Goal: Task Accomplishment & Management: Manage account settings

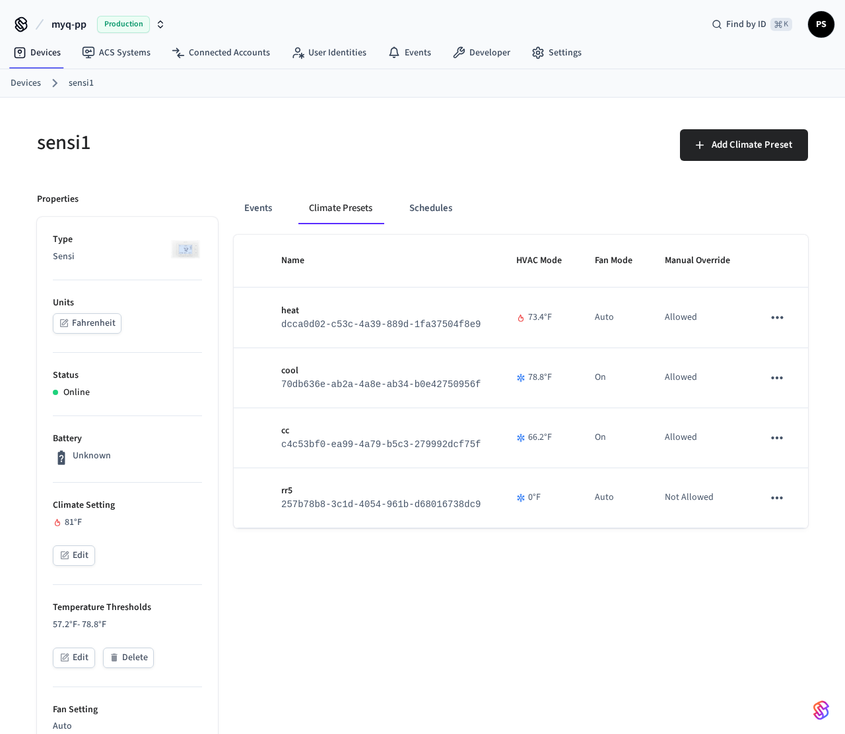
scroll to position [567, 0]
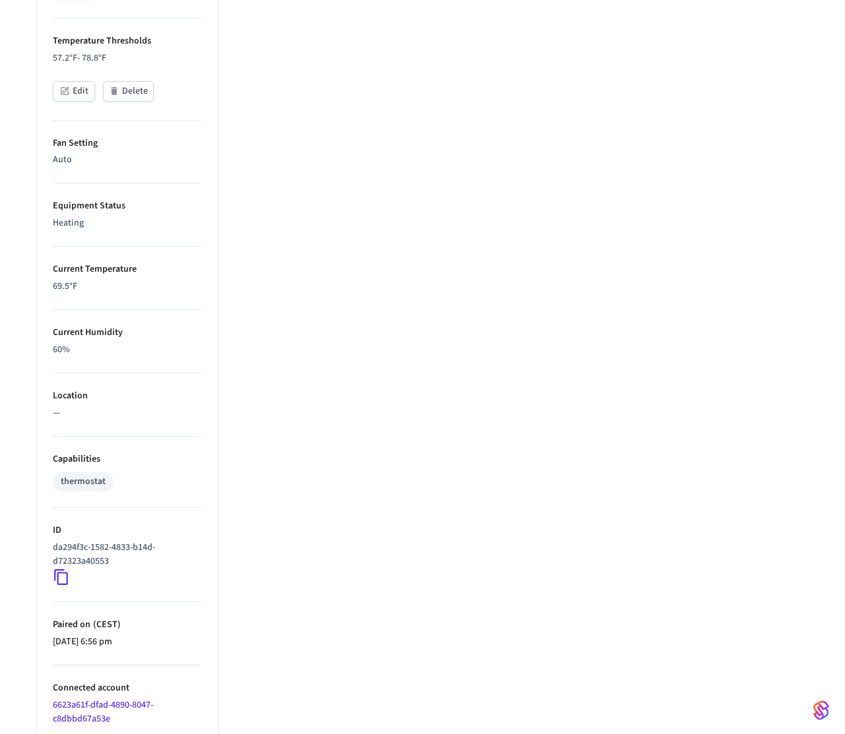
click at [63, 350] on p "60%" at bounding box center [127, 350] width 149 height 14
click at [140, 353] on p "60%" at bounding box center [127, 350] width 149 height 14
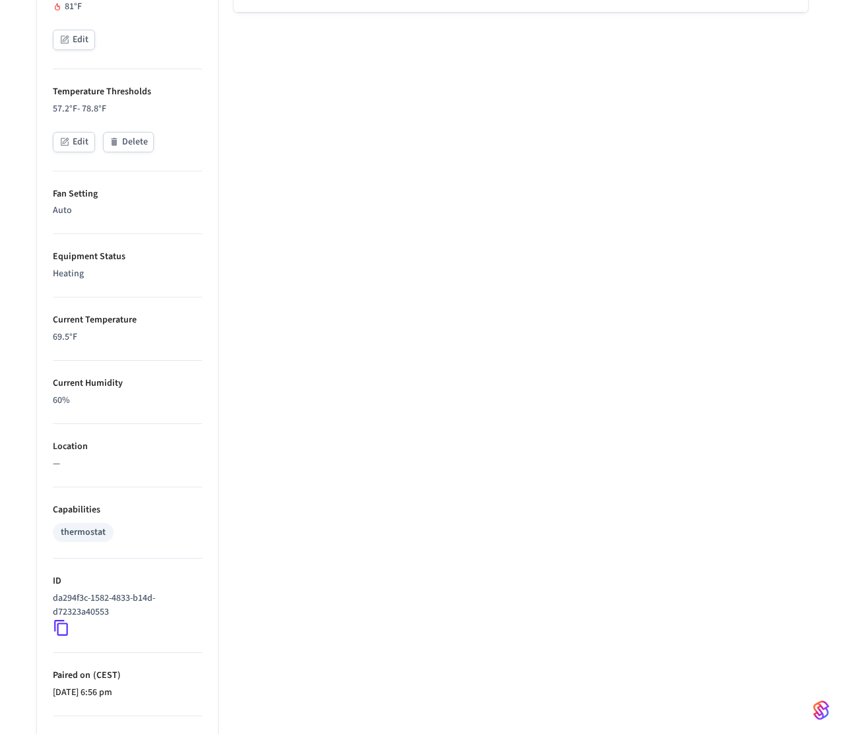
scroll to position [0, 0]
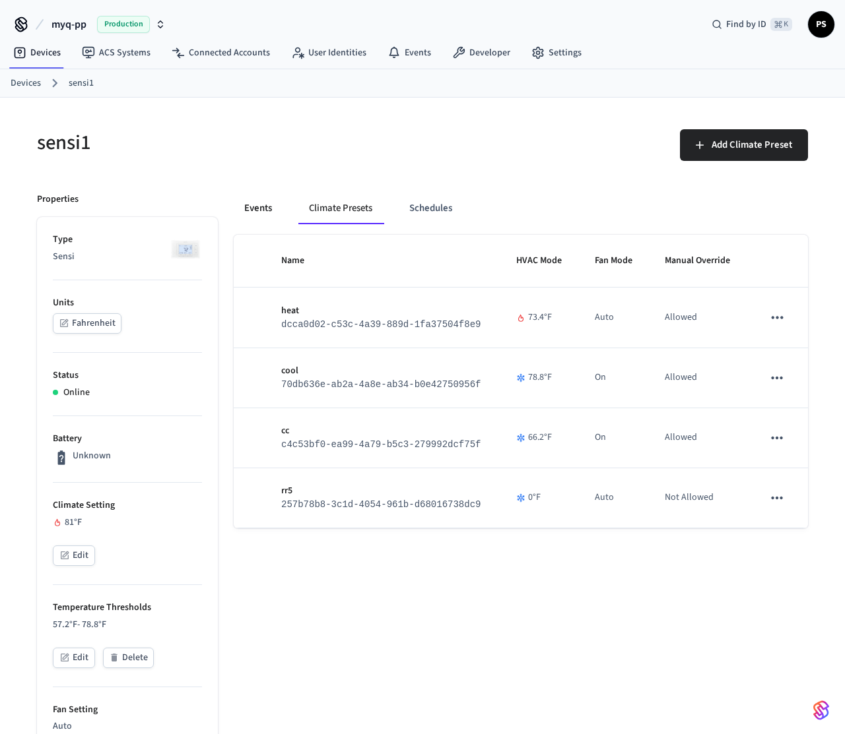
click at [254, 208] on button "Events" at bounding box center [258, 209] width 49 height 32
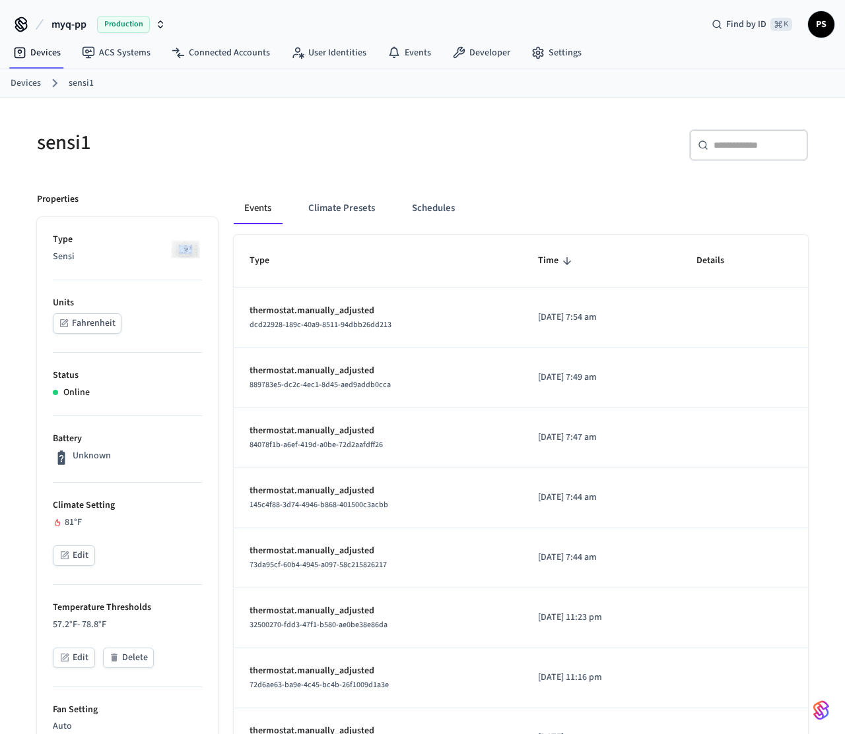
click at [223, 141] on h5 "sensi1" at bounding box center [225, 142] width 377 height 27
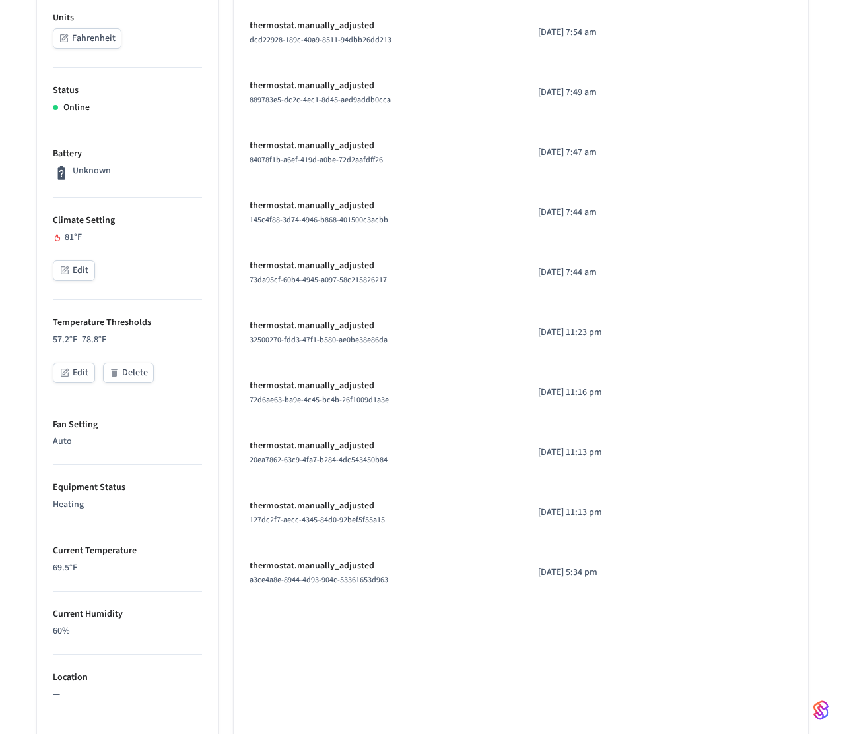
click at [69, 281] on div "Edit" at bounding box center [127, 272] width 149 height 23
click at [71, 272] on button "Edit" at bounding box center [74, 271] width 42 height 20
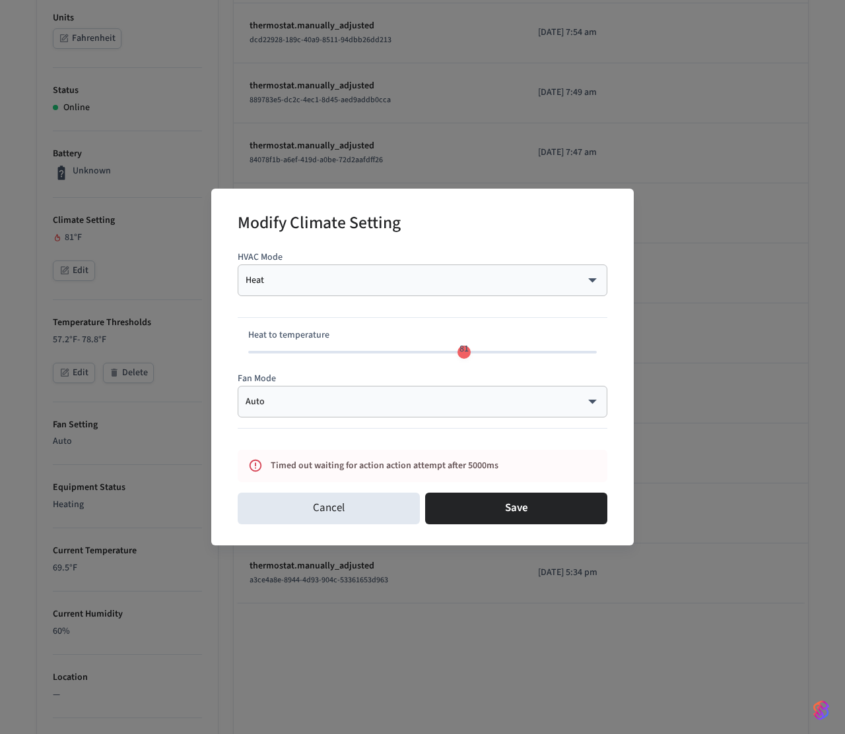
click at [416, 272] on div "Heat **** ​" at bounding box center [422, 281] width 369 height 32
click at [404, 281] on body "myq-pp Production Find by ID ⌘ K PS Devices ACS Systems Connected Accounts User…" at bounding box center [422, 408] width 845 height 1386
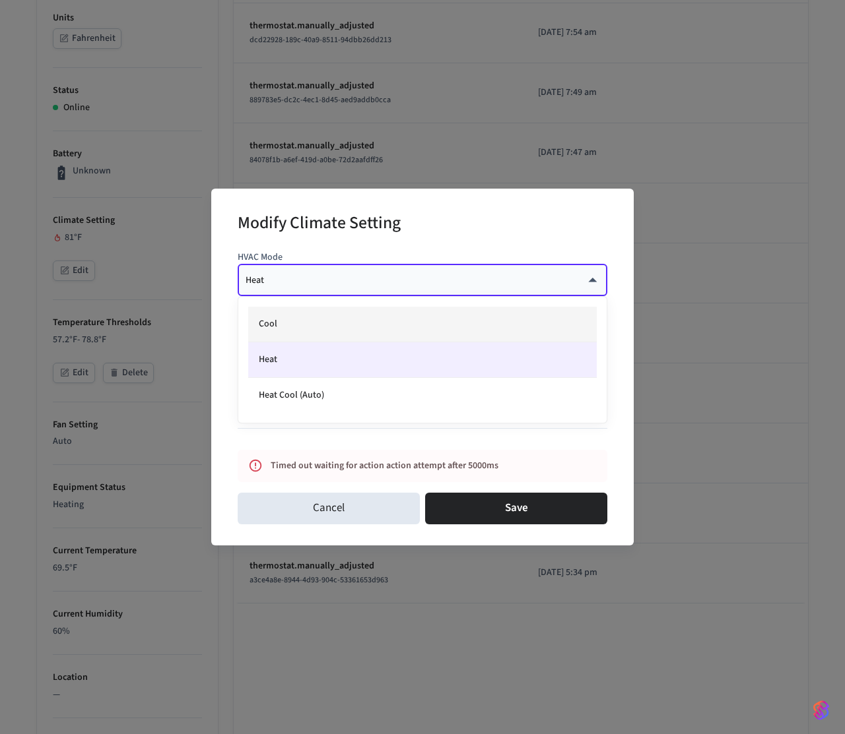
click at [345, 332] on li "Cool" at bounding box center [422, 325] width 348 height 36
type input "****"
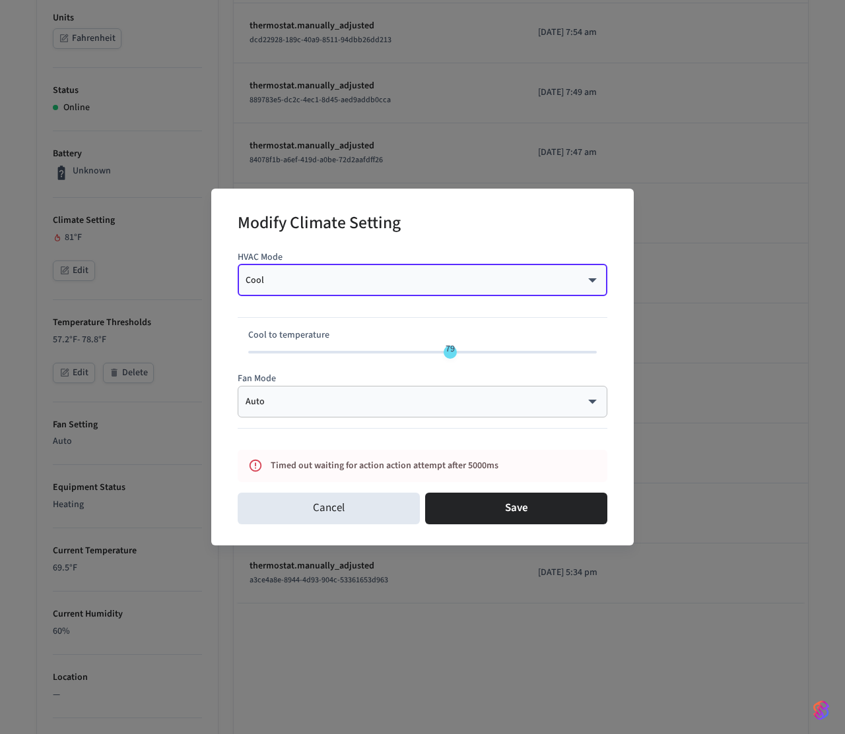
type input "**"
click at [413, 356] on span "79" at bounding box center [422, 352] width 348 height 20
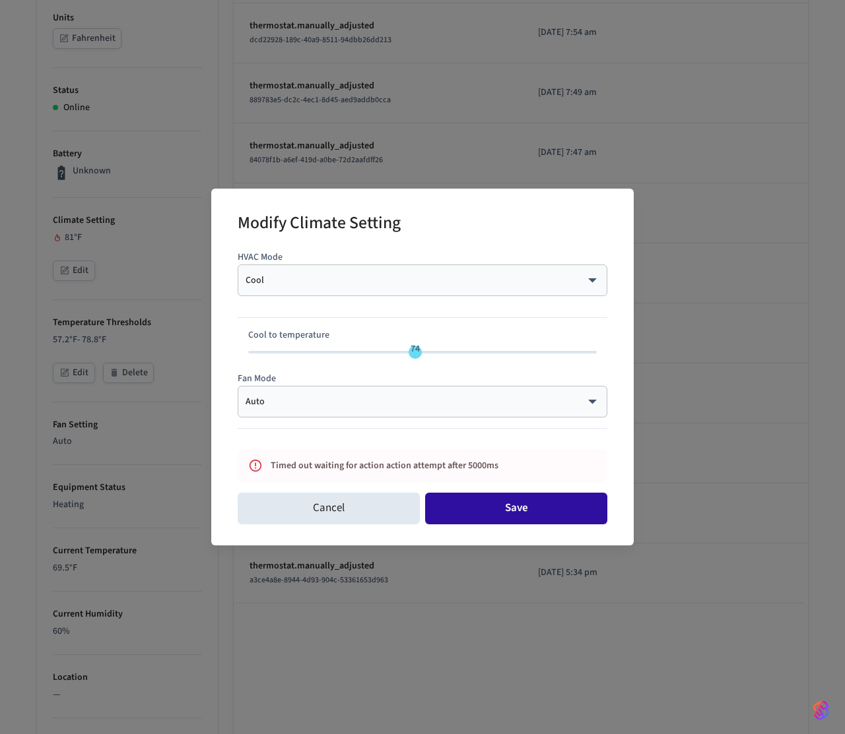
click at [500, 523] on button "Save" at bounding box center [516, 509] width 182 height 32
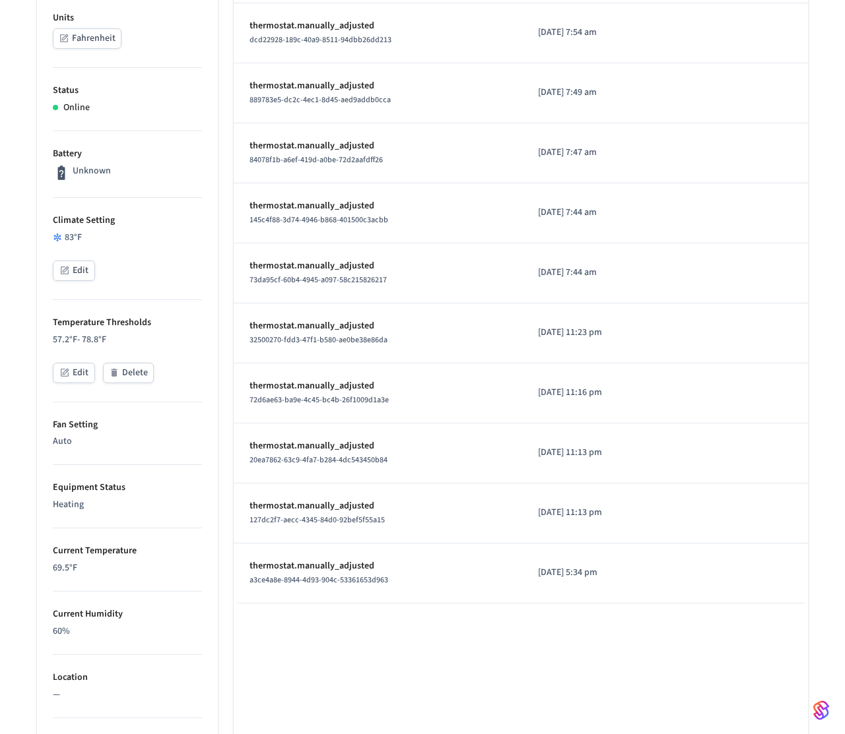
click at [74, 261] on button "Edit" at bounding box center [74, 271] width 42 height 20
click at [80, 273] on button "Edit" at bounding box center [74, 271] width 42 height 20
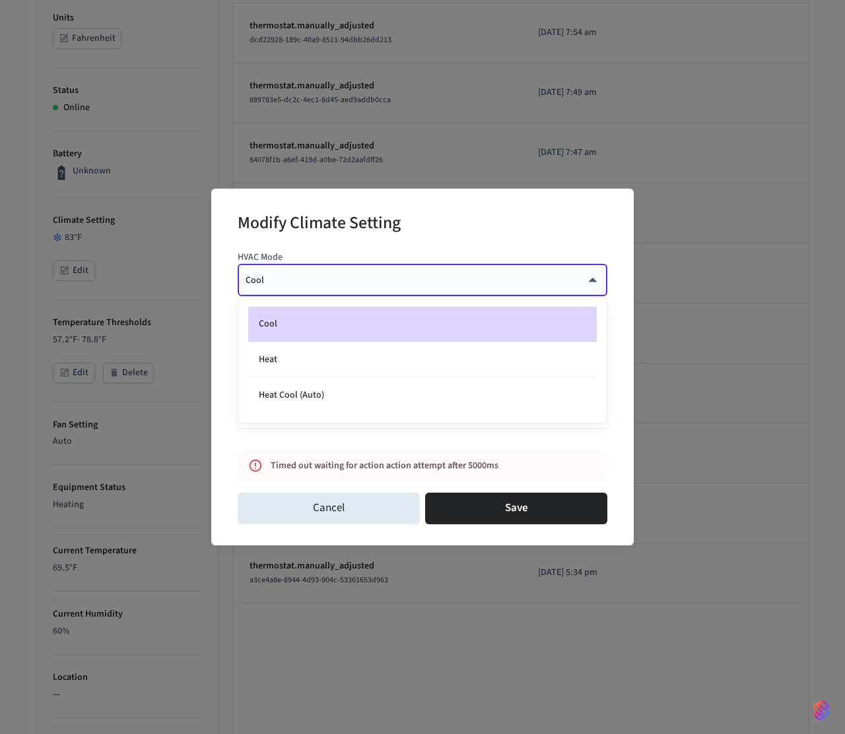
click at [289, 276] on body "myq-pp Production Find by ID ⌘ K PS Devices ACS Systems Connected Accounts User…" at bounding box center [422, 408] width 845 height 1386
click at [277, 355] on li "Heat" at bounding box center [422, 360] width 348 height 36
type input "****"
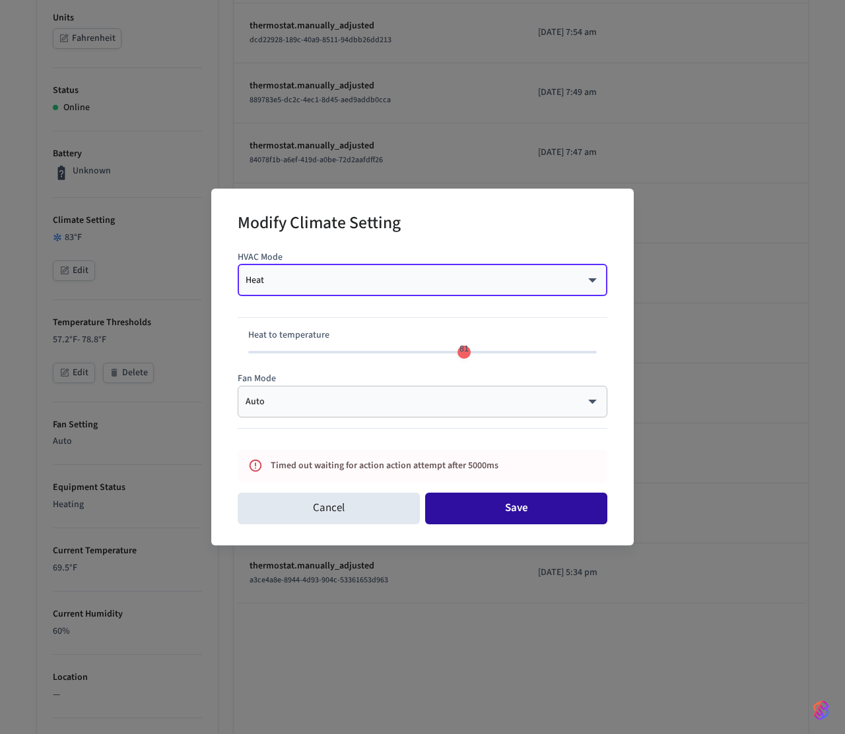
click at [508, 523] on button "Save" at bounding box center [516, 509] width 182 height 32
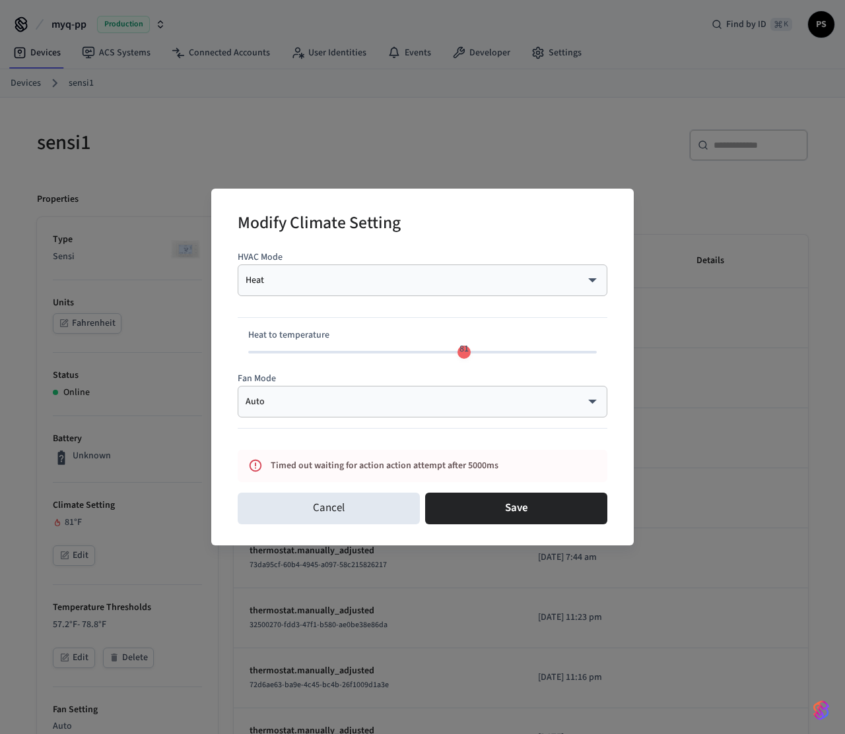
scroll to position [285, 0]
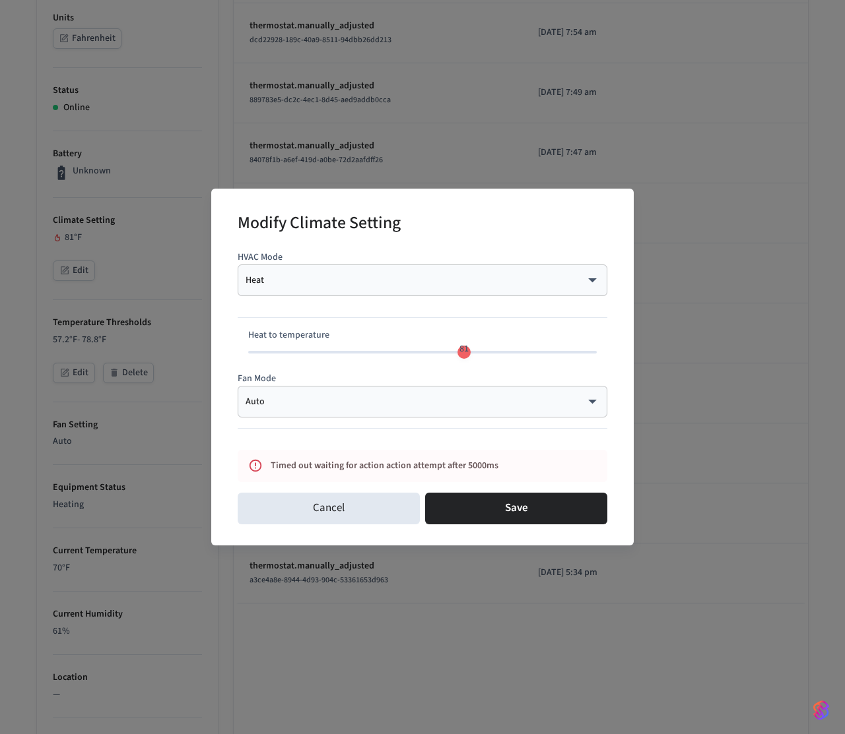
click at [185, 145] on div "Modify Climate Setting HVAC Mode Heat **** ​ Heat to temperature 81 Fan Mode Au…" at bounding box center [422, 367] width 845 height 734
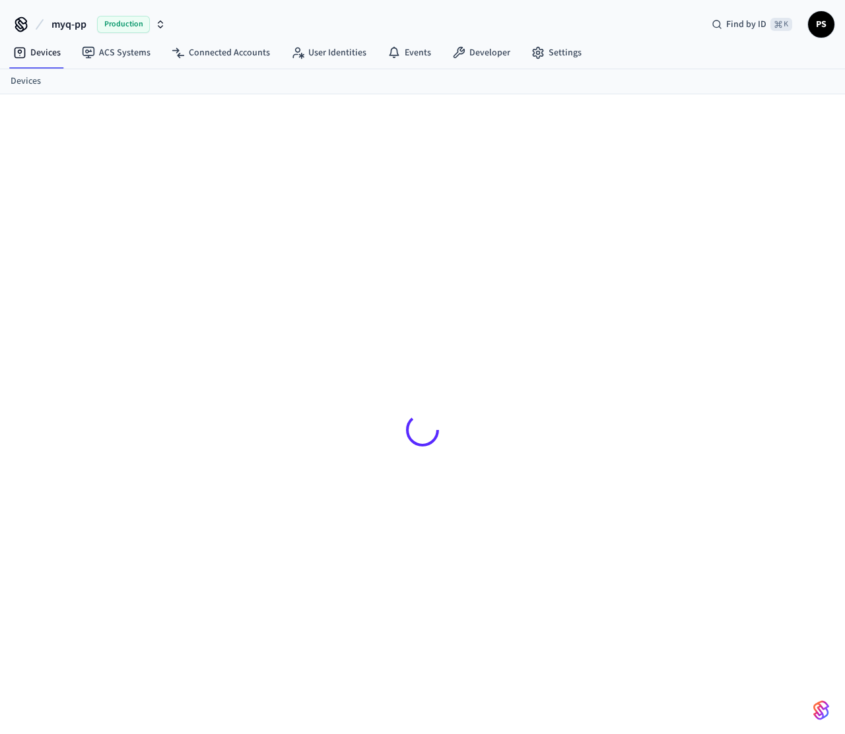
scroll to position [18, 0]
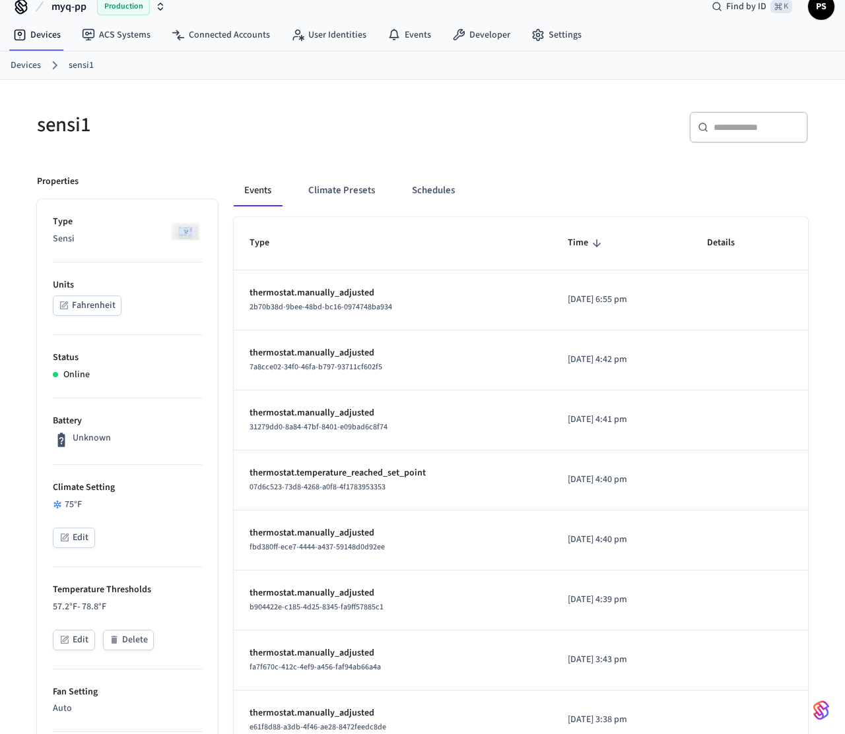
click at [71, 542] on button "Edit" at bounding box center [74, 538] width 42 height 20
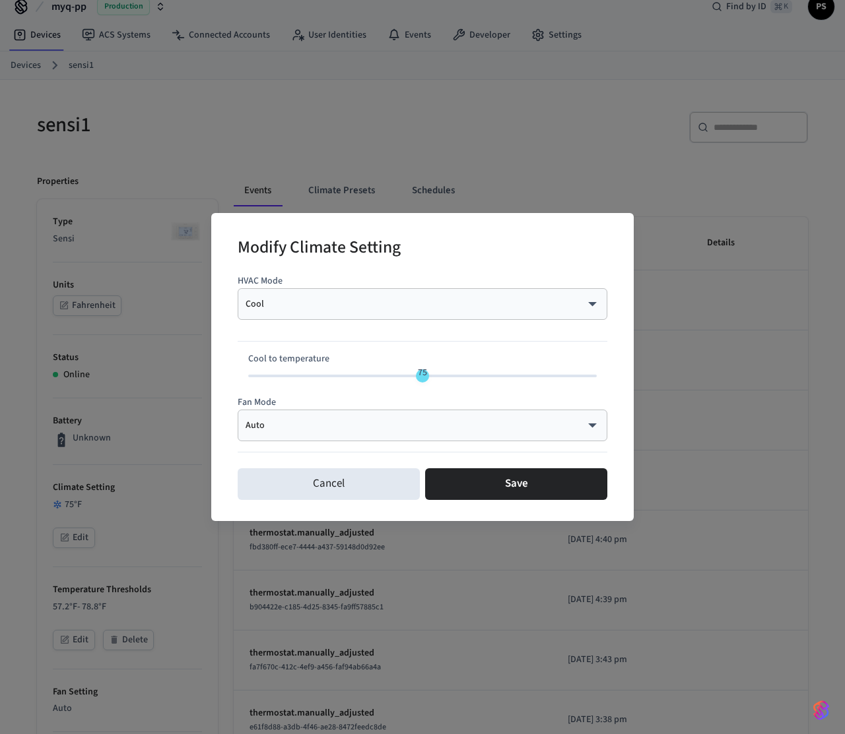
click at [353, 303] on body "myq-pp Production Find by ID ⌘ K PS Devices ACS Systems Connected Accounts User…" at bounding box center [422, 675] width 845 height 1386
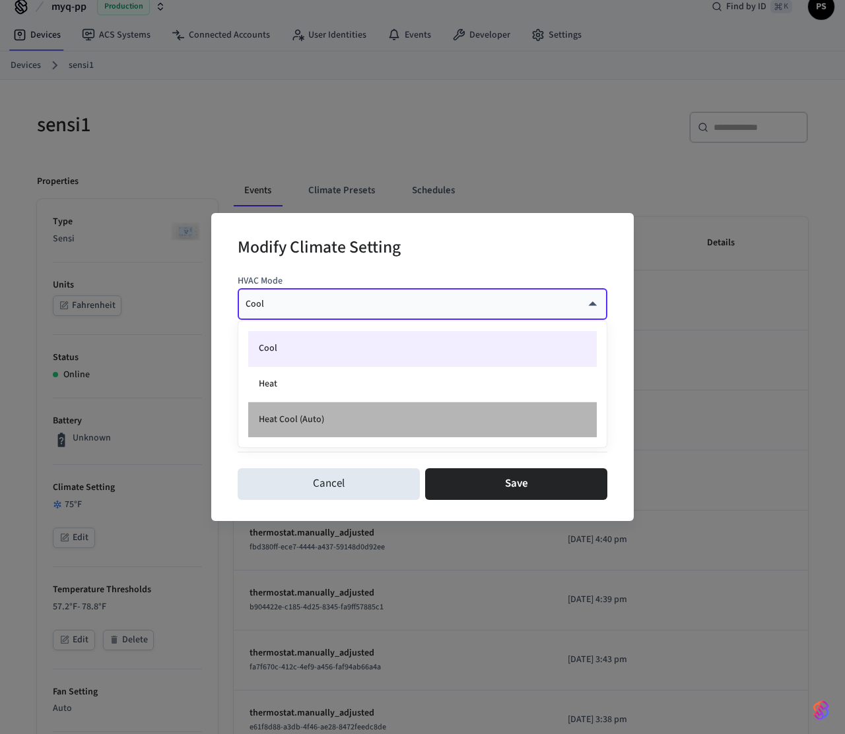
click at [280, 422] on li "Heat Cool (Auto)" at bounding box center [422, 419] width 348 height 35
type input "*********"
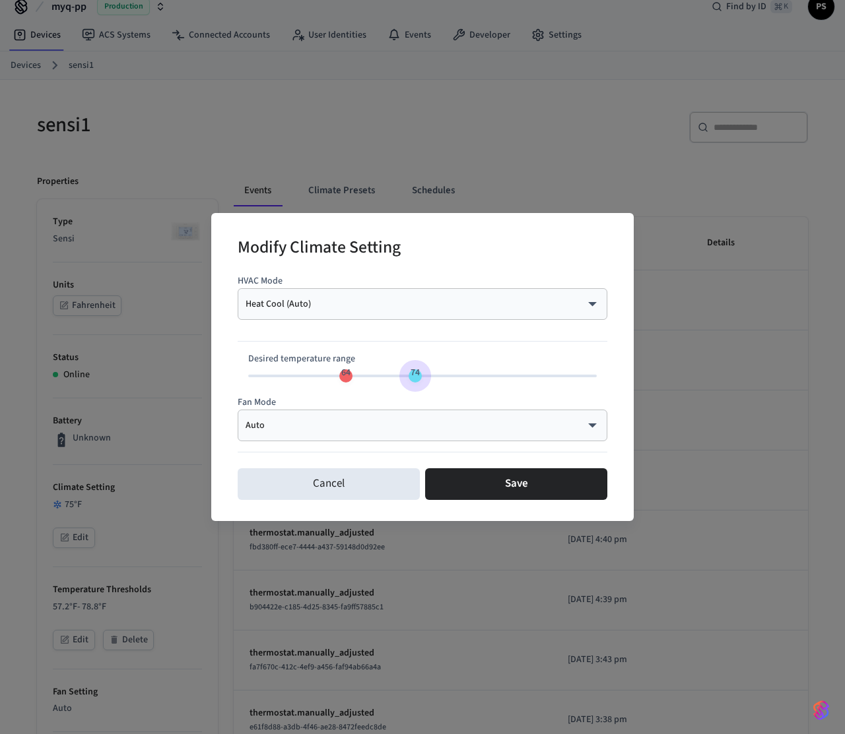
type input "**"
drag, startPoint x: 415, startPoint y: 371, endPoint x: 401, endPoint y: 371, distance: 14.5
click at [401, 371] on span "72" at bounding box center [401, 373] width 25 height 19
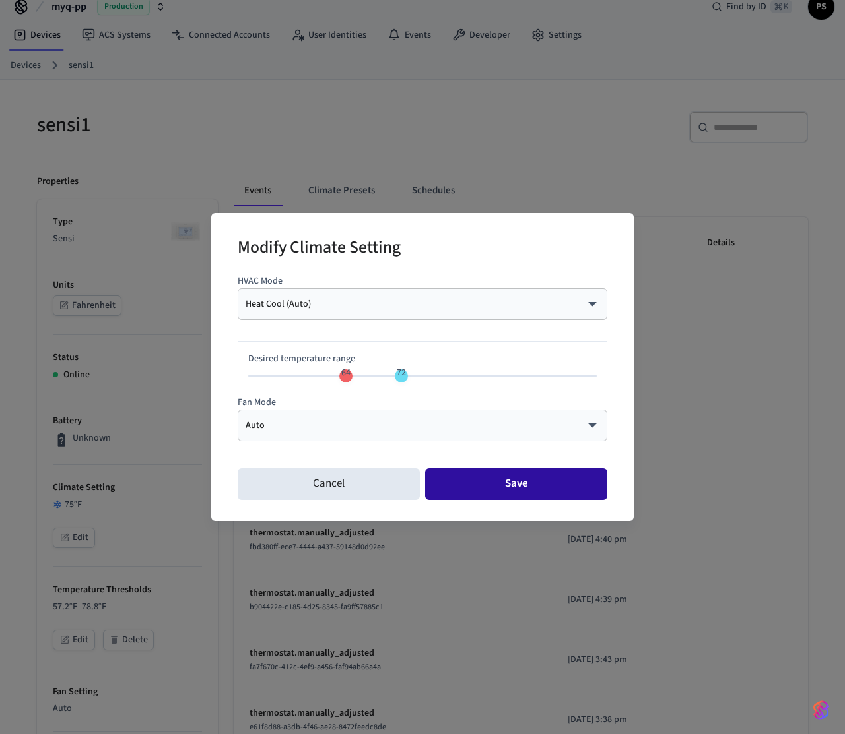
click at [497, 482] on button "Save" at bounding box center [516, 484] width 182 height 32
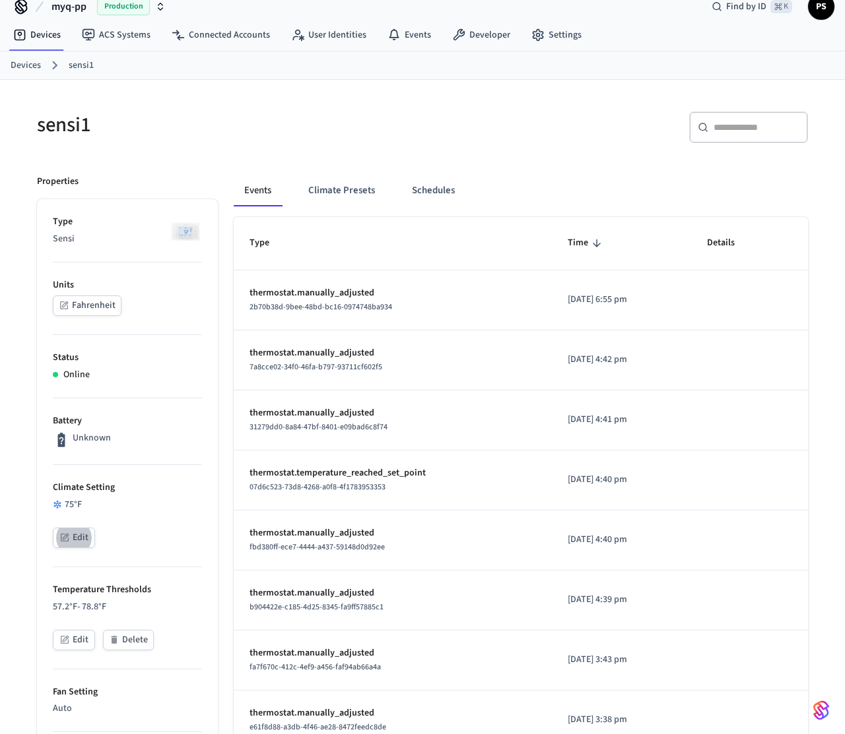
click at [166, 90] on div "sensi1 ​ ​ Properties Type Sensi Units Fahrenheit Status Online Battery Unknown…" at bounding box center [422, 724] width 813 height 1288
click at [74, 540] on button "Edit" at bounding box center [74, 538] width 42 height 20
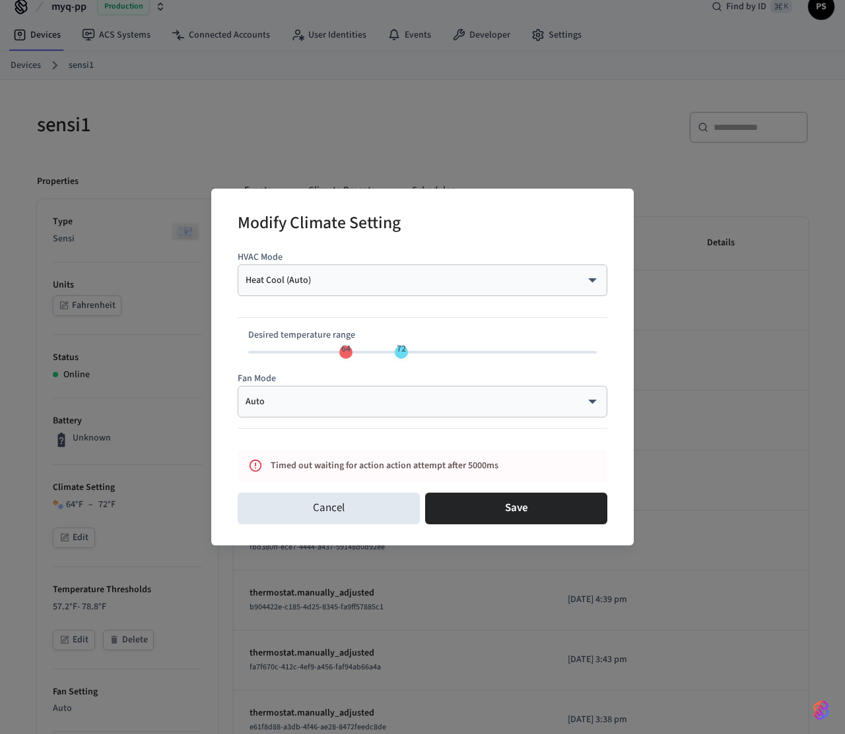
click at [395, 273] on body "myq-pp Production Find by ID ⌘ K PS Devices ACS Systems Connected Accounts User…" at bounding box center [422, 675] width 845 height 1386
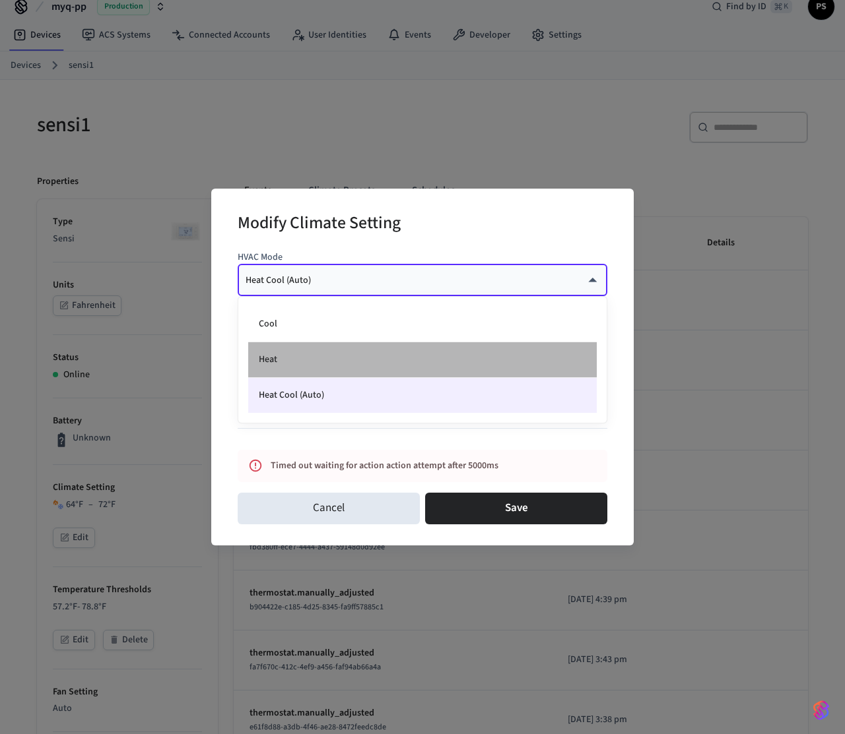
click at [325, 349] on li "Heat" at bounding box center [422, 360] width 348 height 36
type input "****"
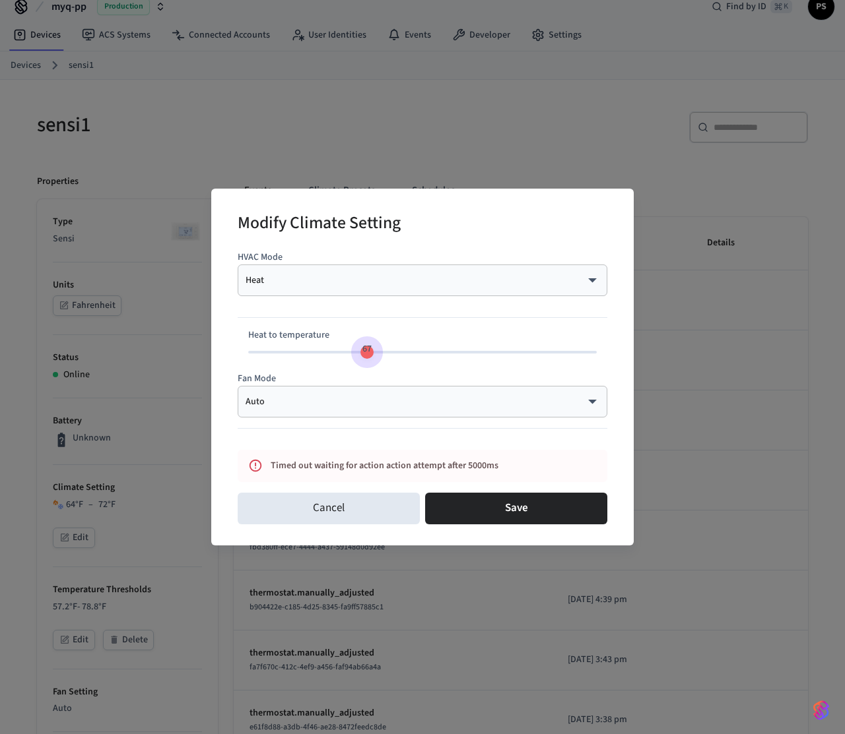
type input "**"
drag, startPoint x: 355, startPoint y: 354, endPoint x: 379, endPoint y: 356, distance: 24.5
click at [379, 356] on span "69" at bounding box center [380, 349] width 25 height 19
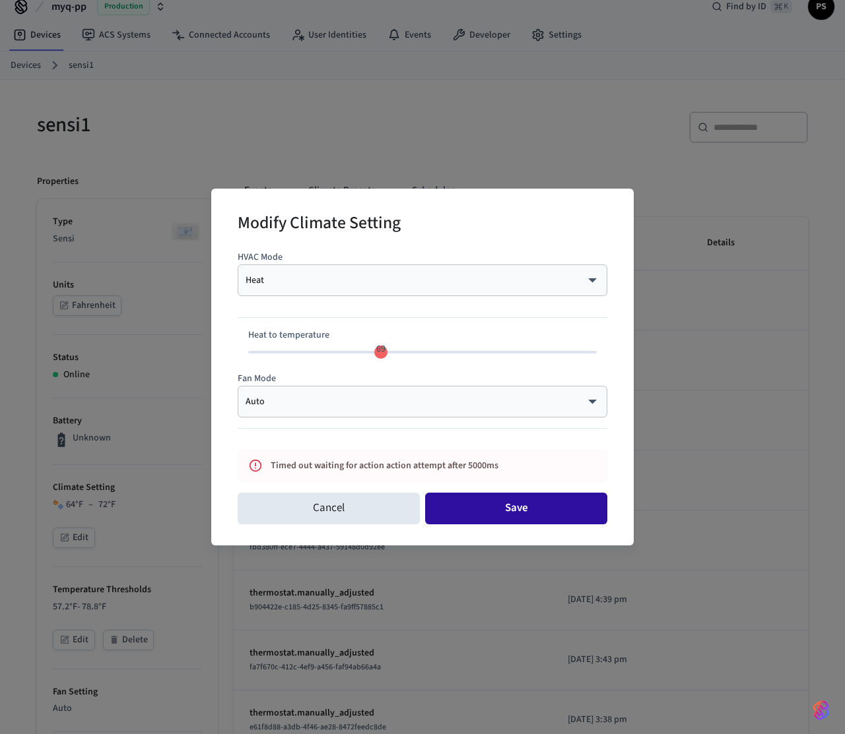
click at [527, 513] on button "Save" at bounding box center [516, 509] width 182 height 32
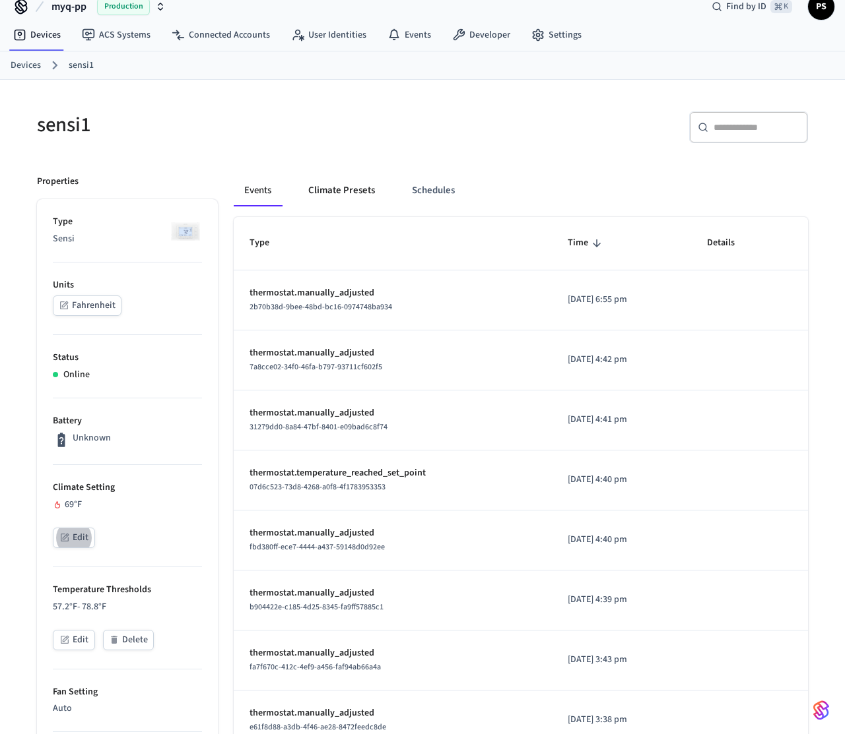
click at [332, 188] on button "Climate Presets" at bounding box center [342, 191] width 88 height 32
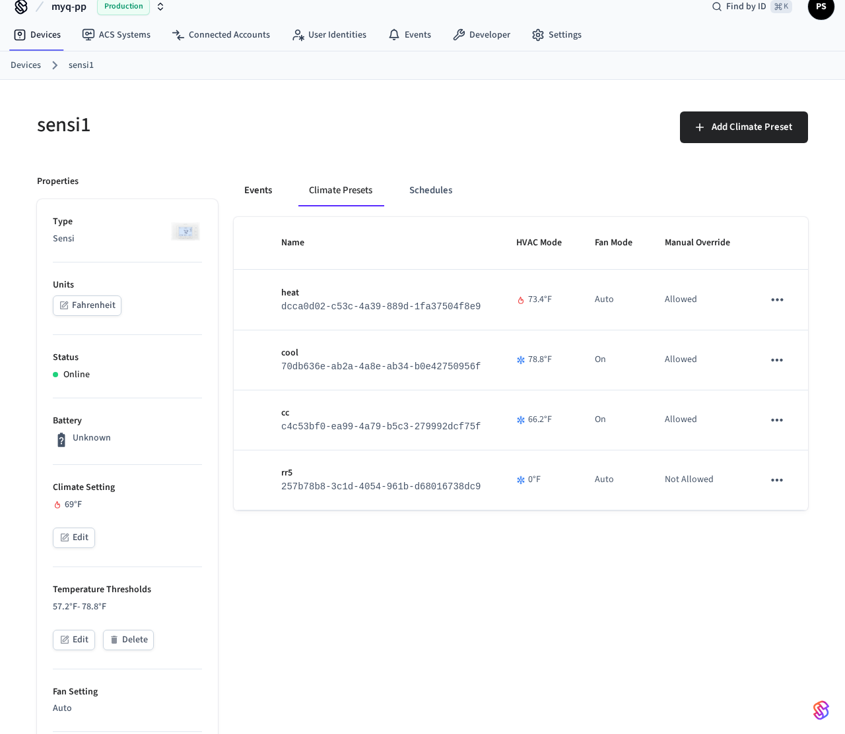
click at [260, 196] on button "Events" at bounding box center [258, 191] width 49 height 32
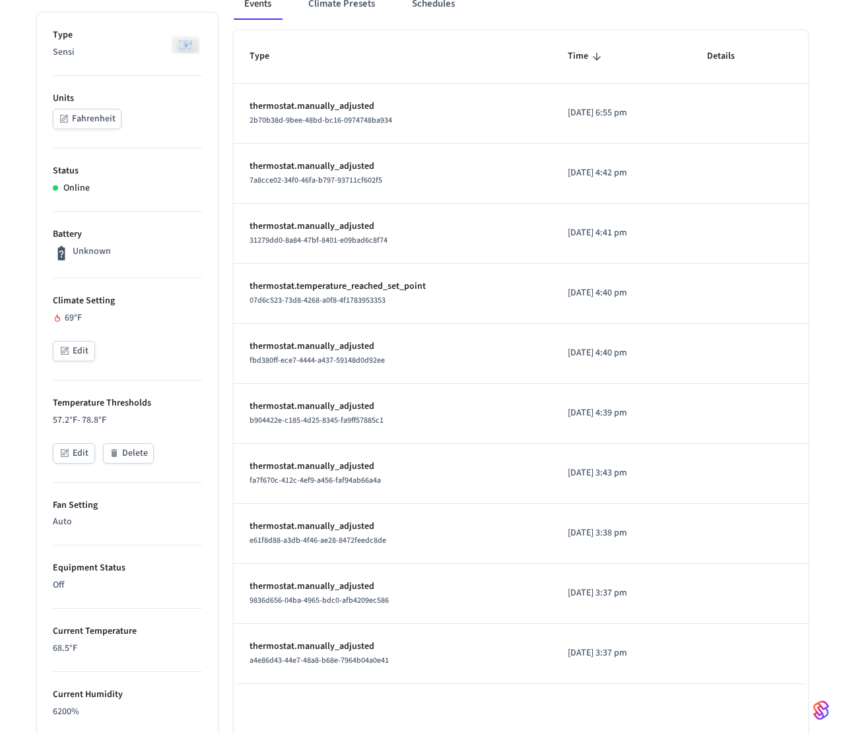
scroll to position [201, 0]
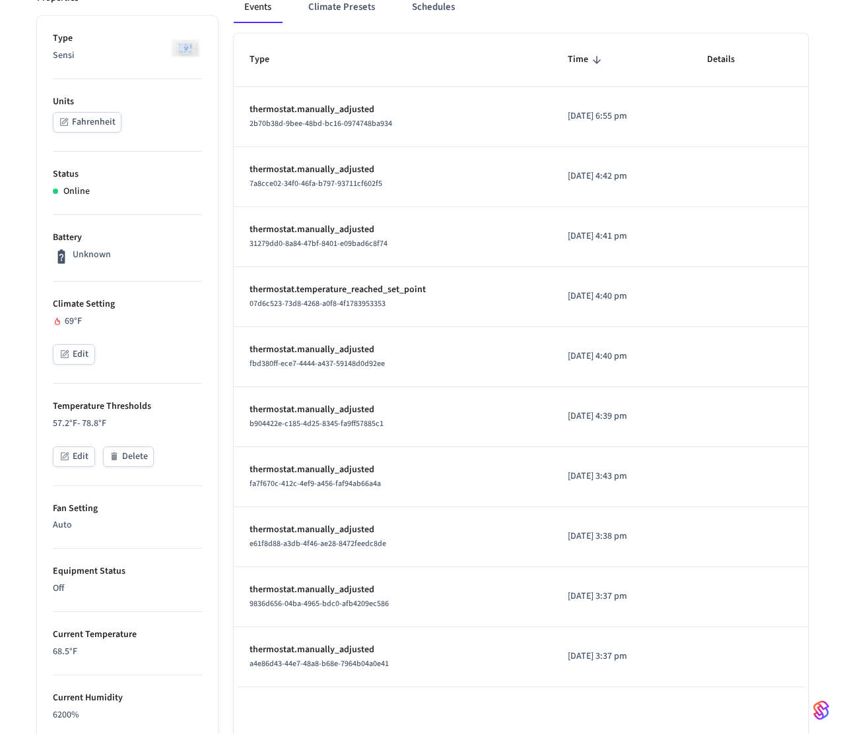
click at [79, 360] on button "Edit" at bounding box center [74, 354] width 42 height 20
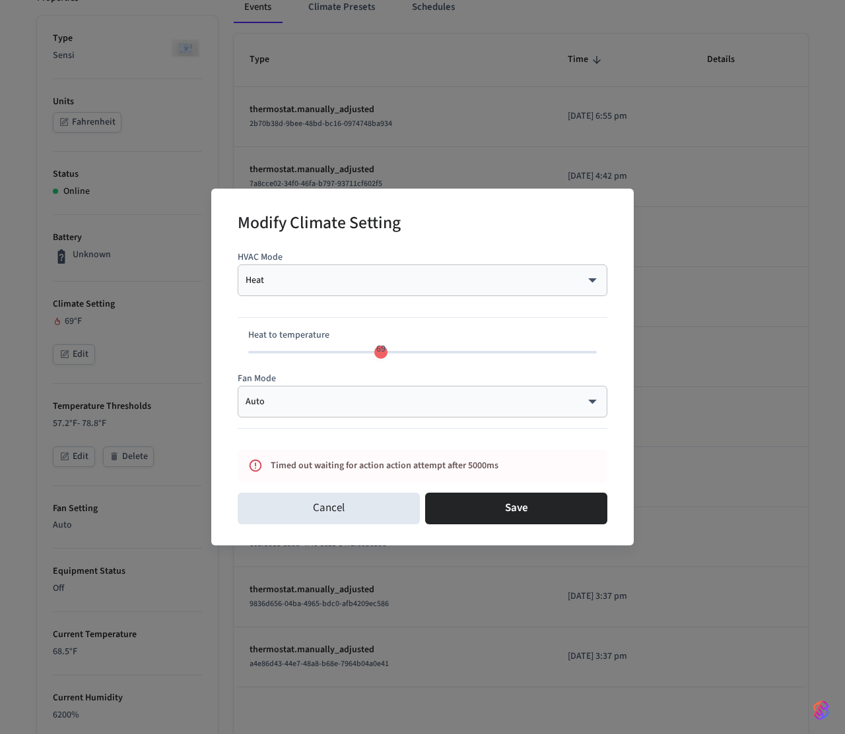
click at [289, 279] on body "myq-pp Production Find by ID ⌘ K PS Devices ACS Systems Connected Accounts User…" at bounding box center [422, 492] width 845 height 1386
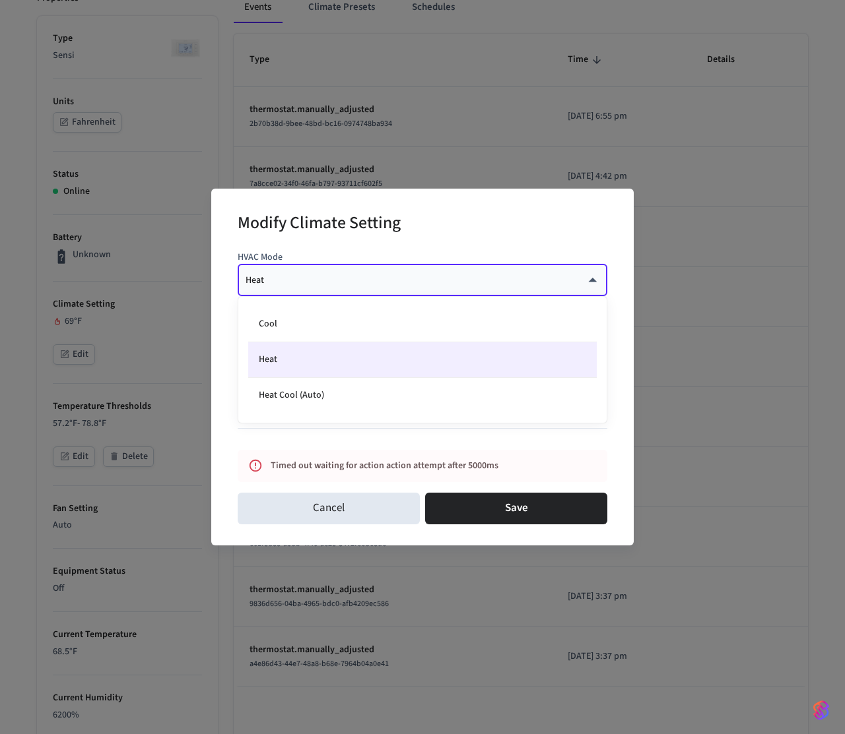
click at [211, 282] on div at bounding box center [422, 367] width 845 height 734
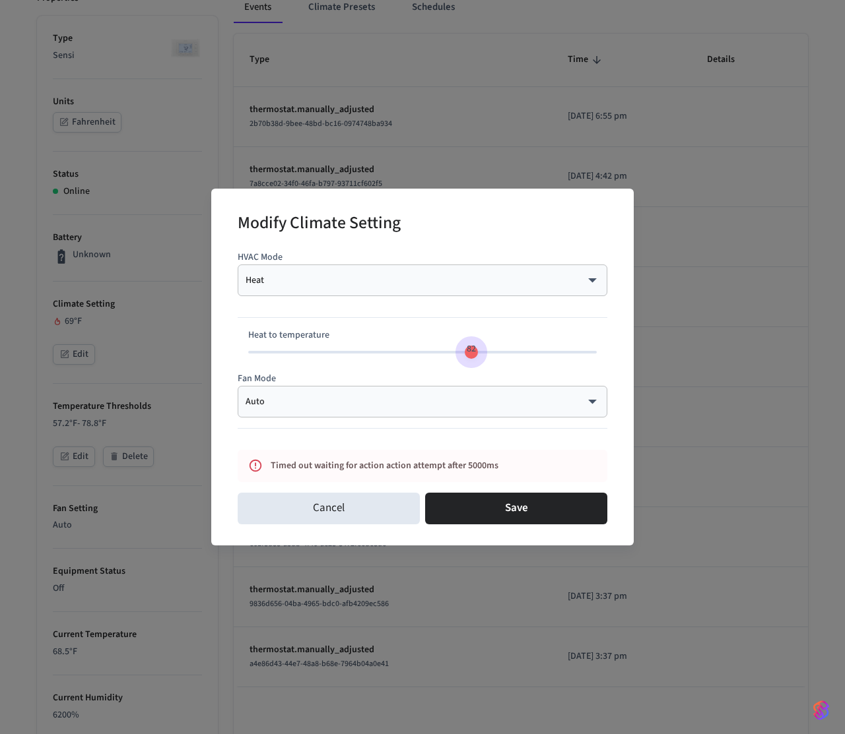
type input "**"
drag, startPoint x: 383, startPoint y: 350, endPoint x: 464, endPoint y: 358, distance: 81.0
click at [465, 359] on span "81" at bounding box center [463, 349] width 25 height 19
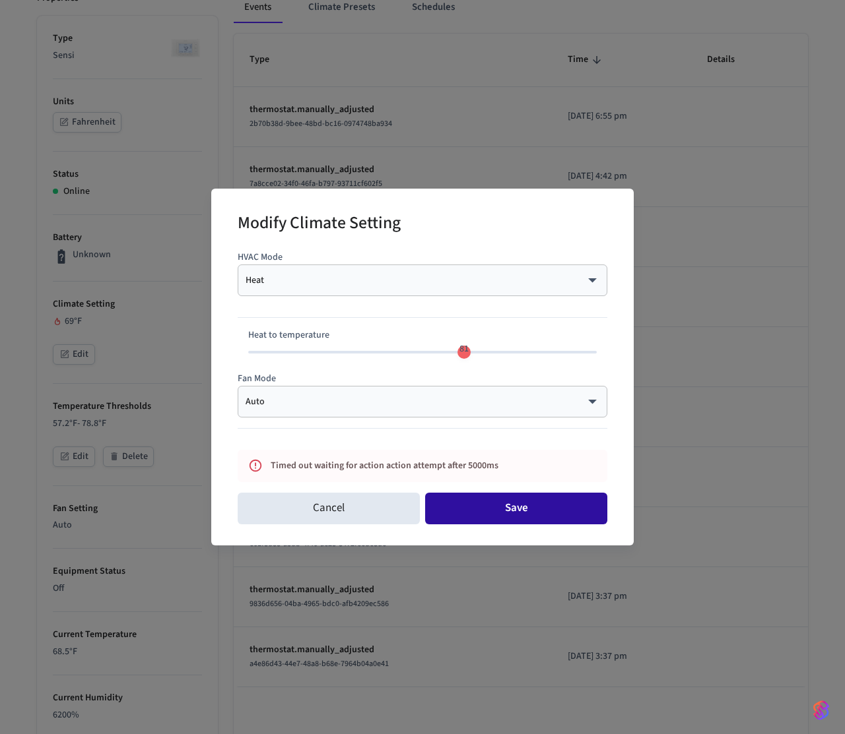
click at [509, 515] on button "Save" at bounding box center [516, 509] width 182 height 32
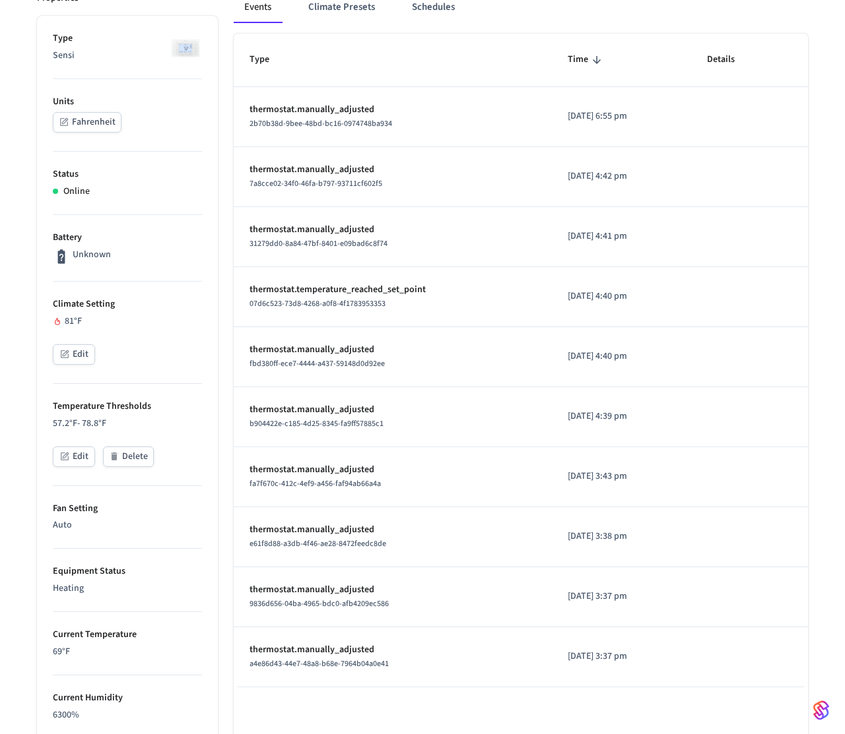
scroll to position [0, 0]
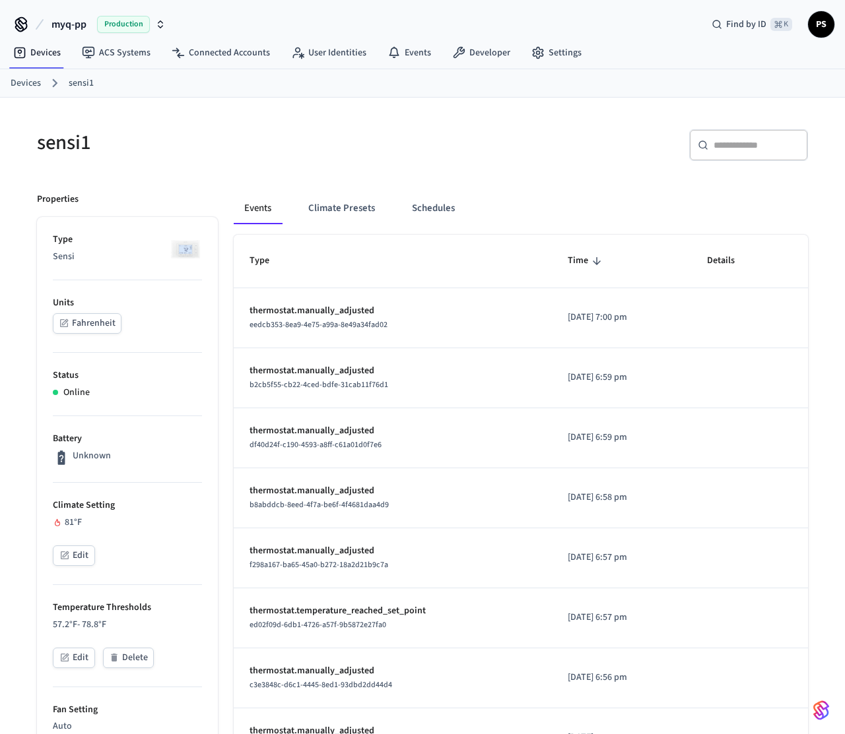
click at [69, 520] on div "81 °F" at bounding box center [127, 523] width 149 height 14
click at [114, 519] on div "81 °F" at bounding box center [127, 523] width 149 height 14
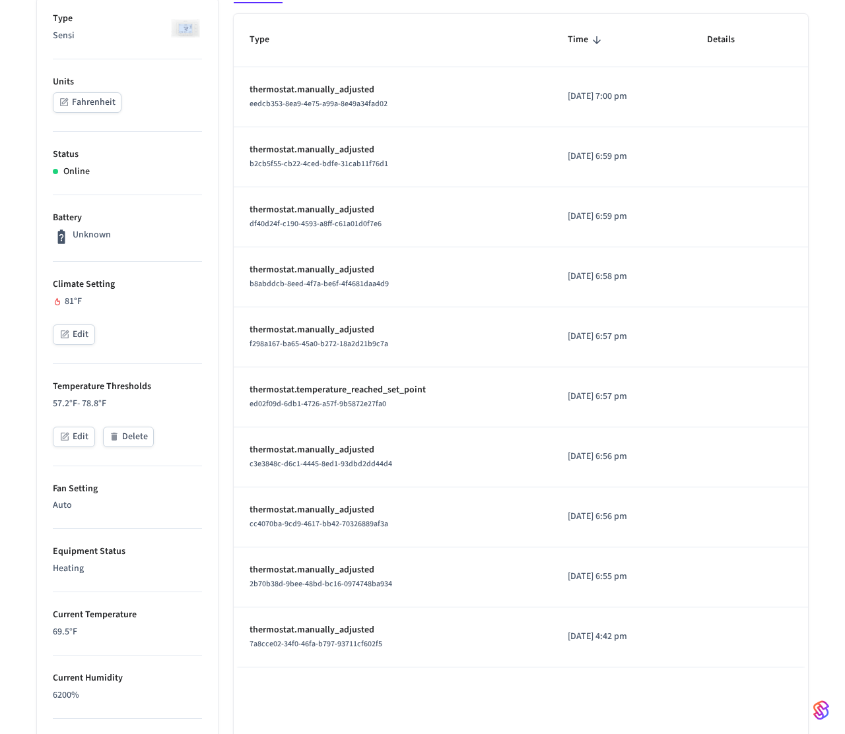
scroll to position [580, 0]
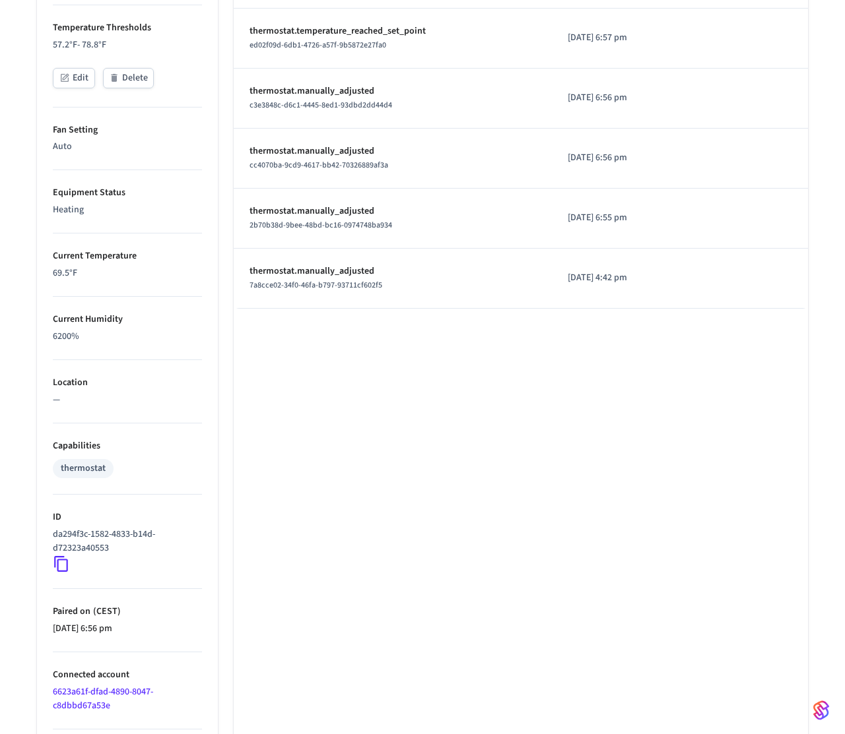
click at [63, 339] on p "6200%" at bounding box center [127, 337] width 149 height 14
click at [63, 338] on p "62%" at bounding box center [127, 337] width 149 height 14
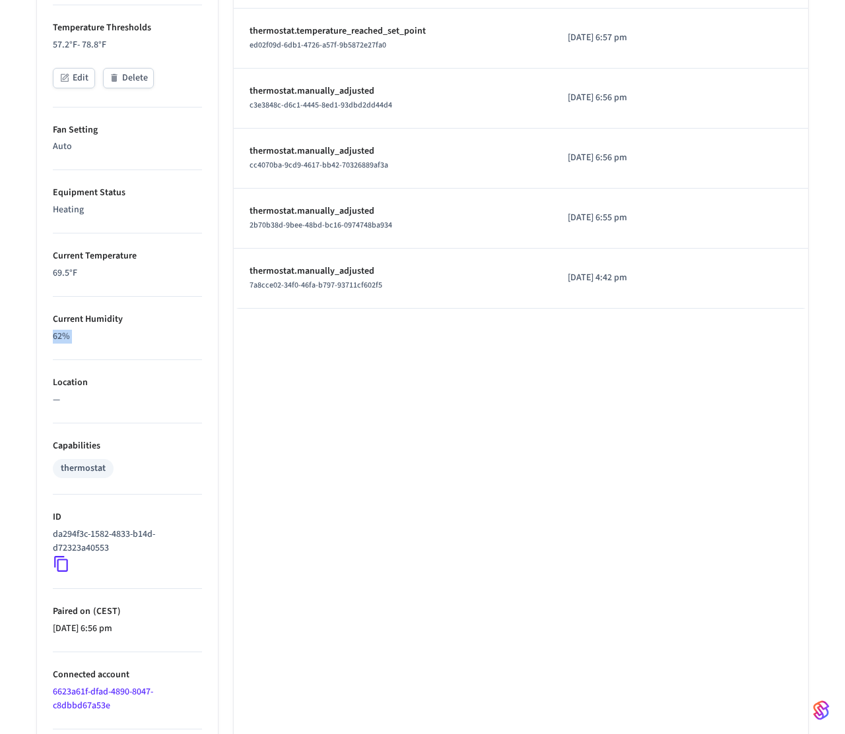
click at [63, 338] on p "62%" at bounding box center [127, 337] width 149 height 14
click at [88, 341] on p "62%" at bounding box center [127, 337] width 149 height 14
click at [53, 334] on p "62%" at bounding box center [127, 337] width 149 height 14
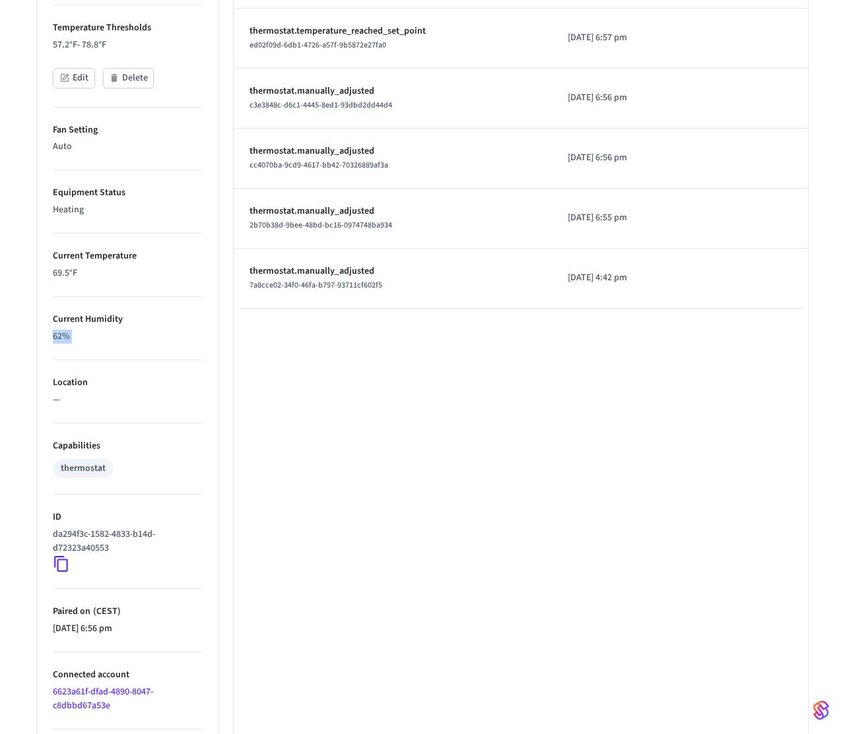
click at [133, 346] on li "Current Humidity 62%" at bounding box center [127, 328] width 149 height 63
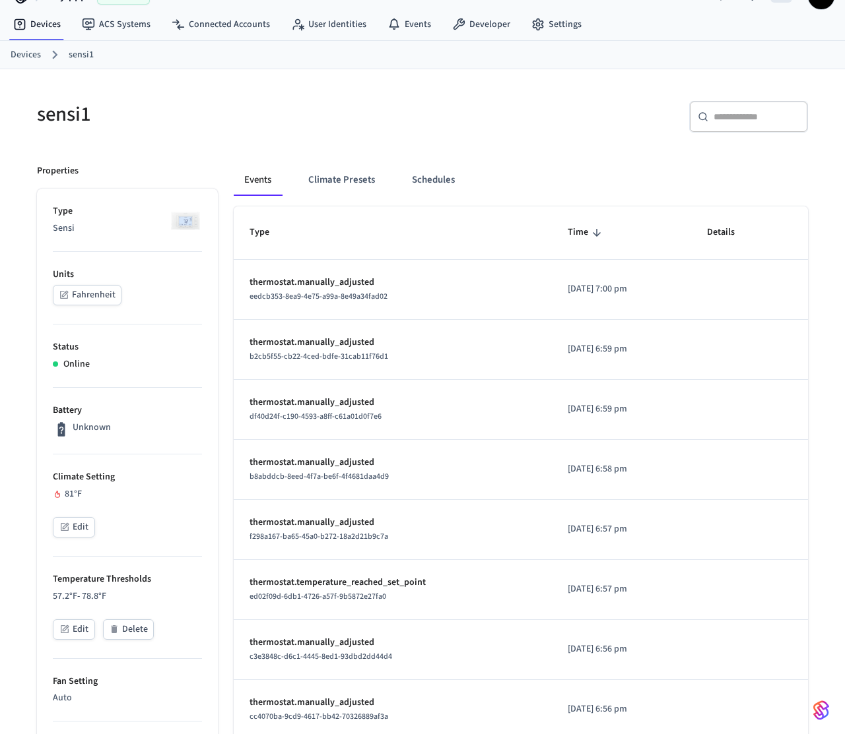
scroll to position [27, 0]
click at [103, 289] on button "Fahrenheit" at bounding box center [87, 296] width 69 height 20
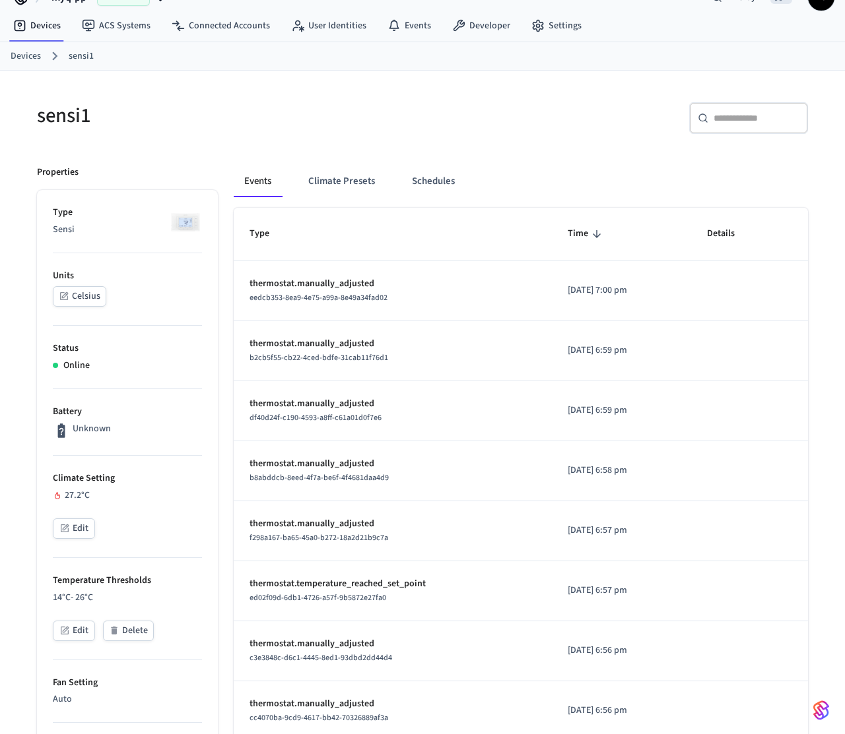
click at [103, 289] on button "Celsius" at bounding box center [79, 296] width 53 height 20
click at [75, 522] on button "Edit" at bounding box center [74, 529] width 42 height 20
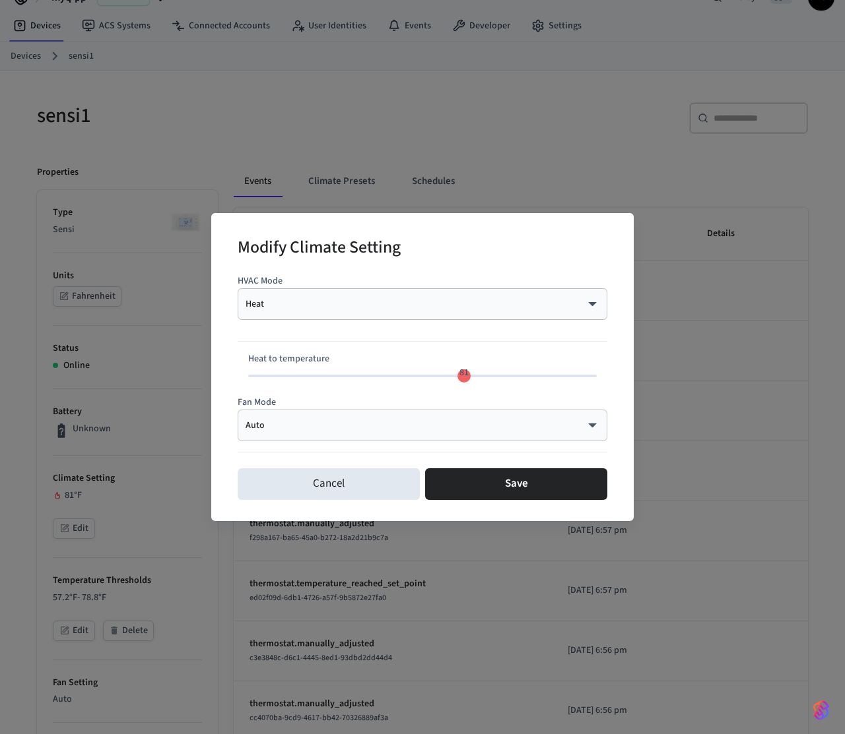
click at [377, 309] on body "myq-pp Production Find by ID ⌘ K PS Devices ACS Systems Connected Accounts User…" at bounding box center [422, 666] width 845 height 1386
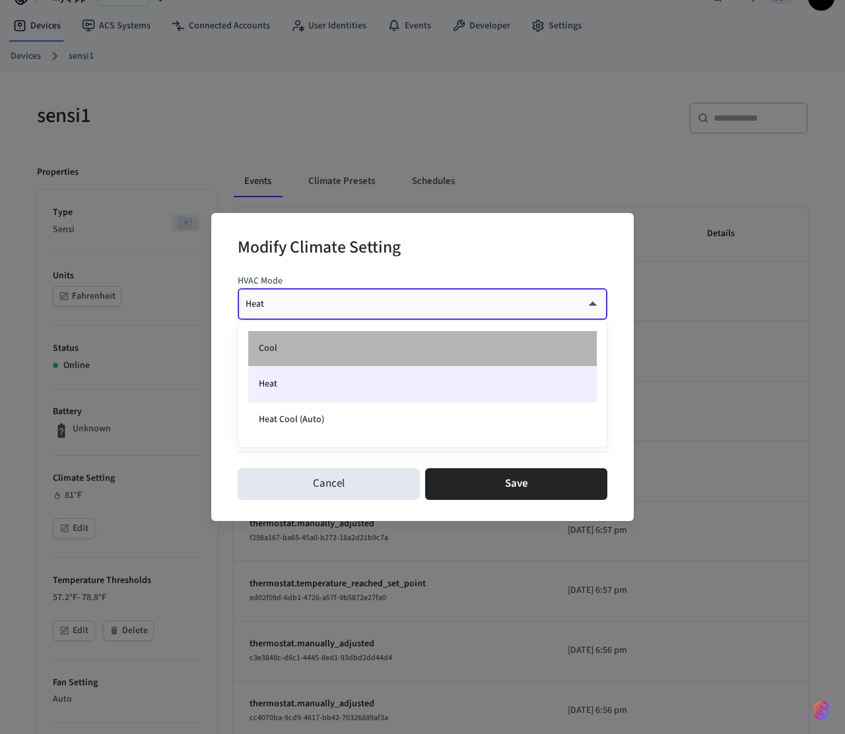
click at [305, 363] on li "Cool" at bounding box center [422, 349] width 348 height 36
type input "****"
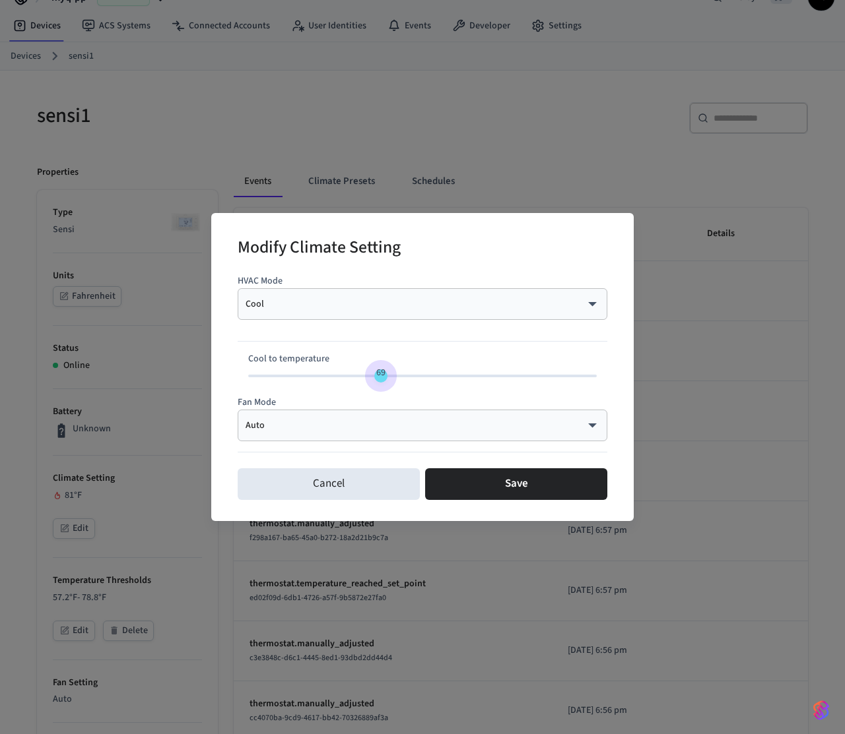
click at [378, 379] on span "69" at bounding box center [422, 376] width 348 height 20
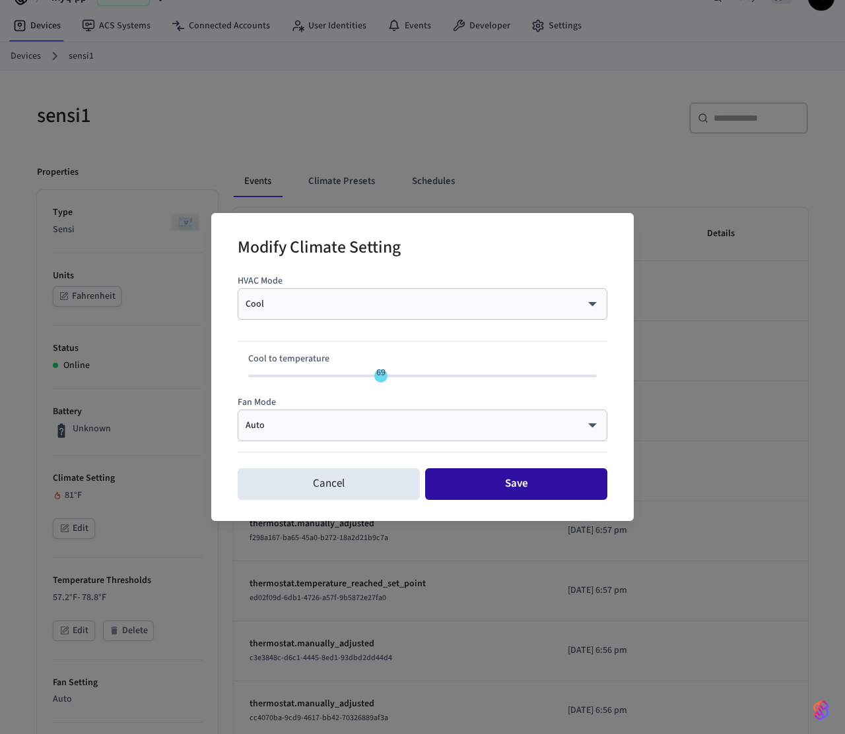
click at [505, 485] on button "Save" at bounding box center [516, 484] width 182 height 32
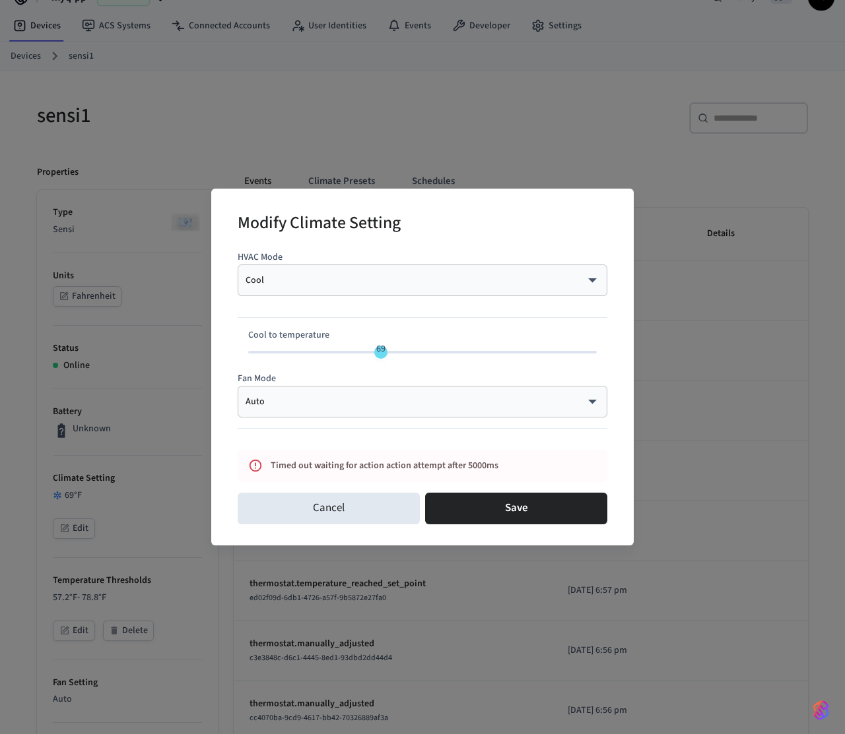
click at [399, 353] on span "69" at bounding box center [422, 352] width 348 height 20
type input "**"
drag, startPoint x: 399, startPoint y: 353, endPoint x: 422, endPoint y: 354, distance: 23.8
click at [422, 354] on span "75" at bounding box center [422, 348] width 9 height 13
click at [470, 511] on button "Save" at bounding box center [516, 509] width 182 height 32
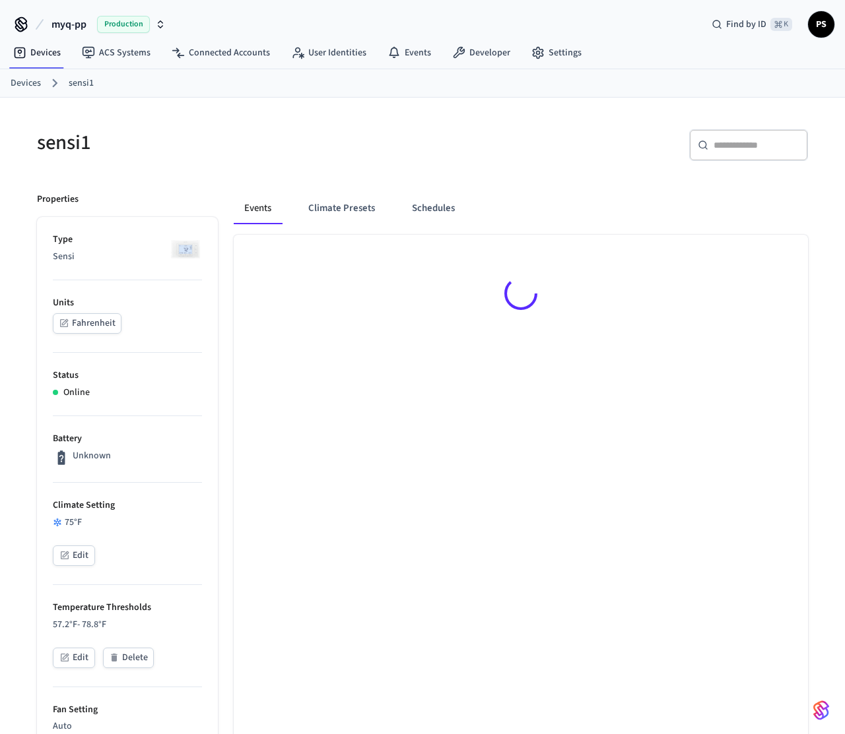
scroll to position [18, 0]
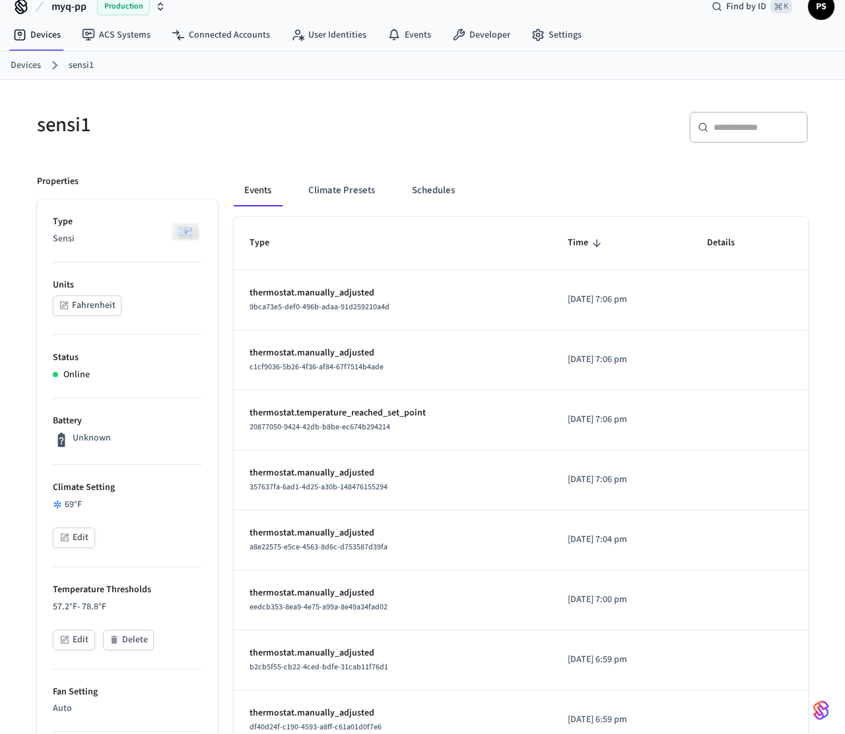
click at [79, 540] on button "Edit" at bounding box center [74, 538] width 42 height 20
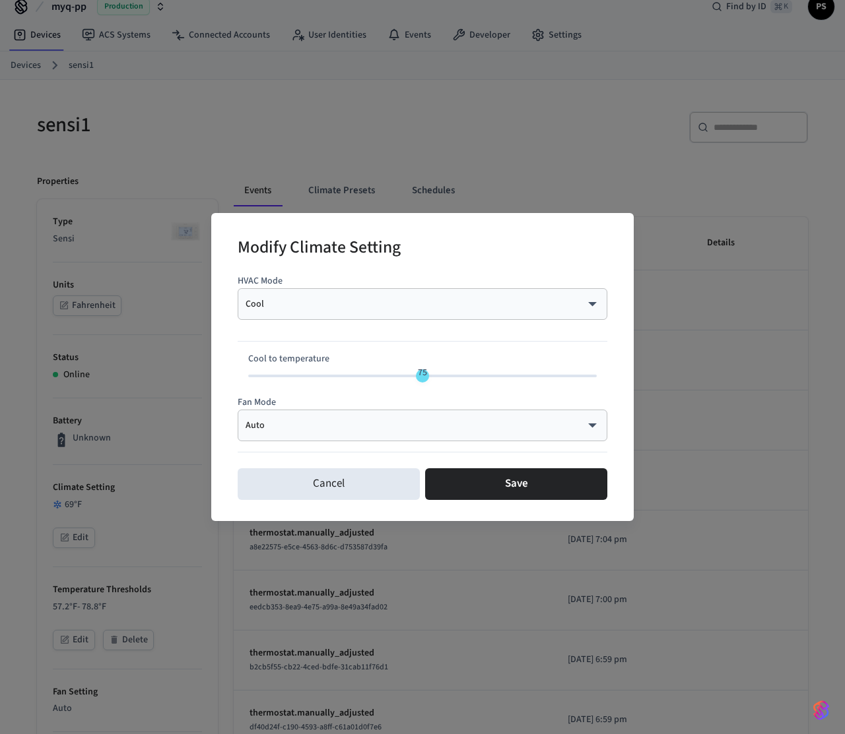
click at [334, 305] on body "myq-pp Production Find by ID ⌘ K PS Devices ACS Systems Connected Accounts User…" at bounding box center [422, 675] width 845 height 1386
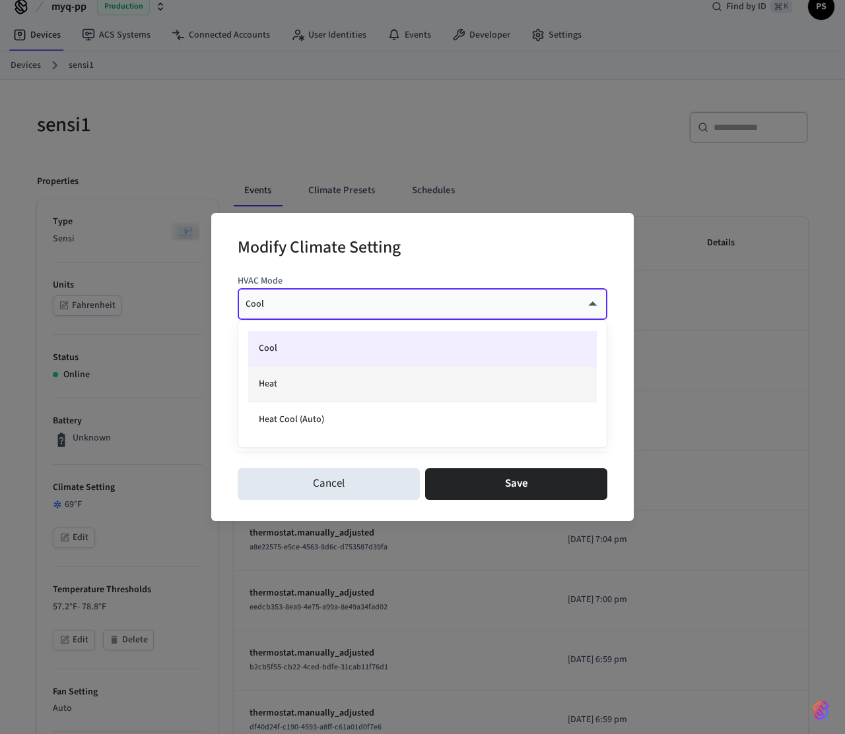
click at [305, 397] on li "Heat" at bounding box center [422, 385] width 348 height 36
type input "****"
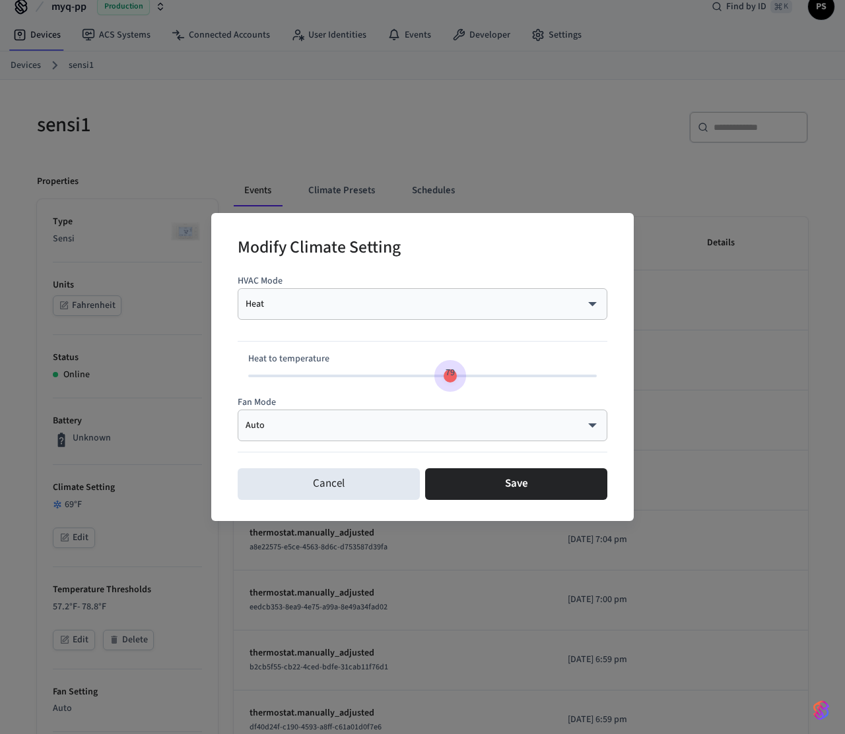
type input "**"
drag, startPoint x: 359, startPoint y: 381, endPoint x: 462, endPoint y: 384, distance: 103.0
click at [462, 383] on span "81" at bounding box center [463, 373] width 25 height 19
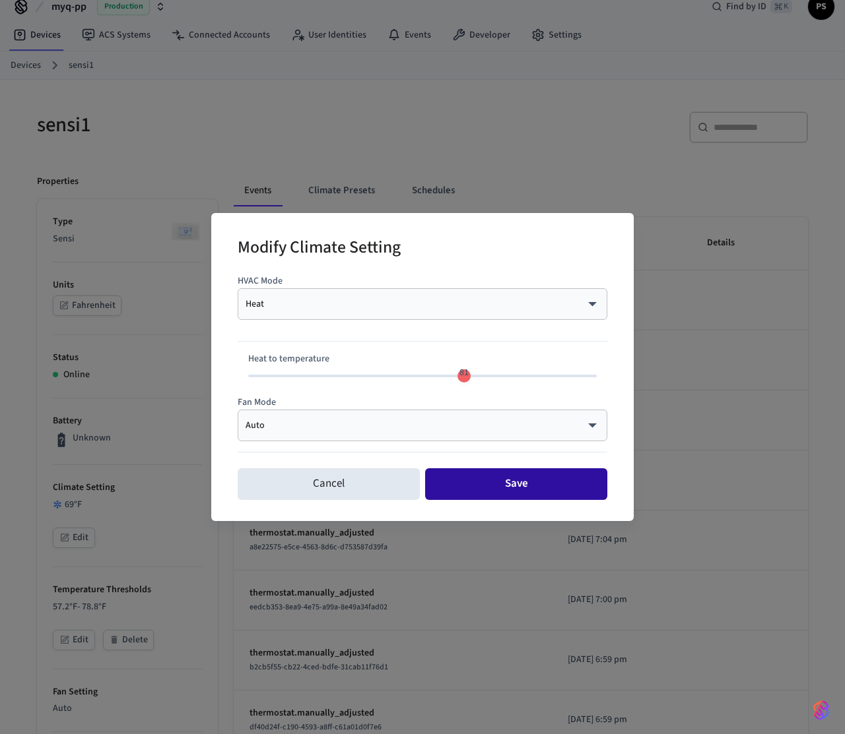
click at [489, 485] on button "Save" at bounding box center [516, 484] width 182 height 32
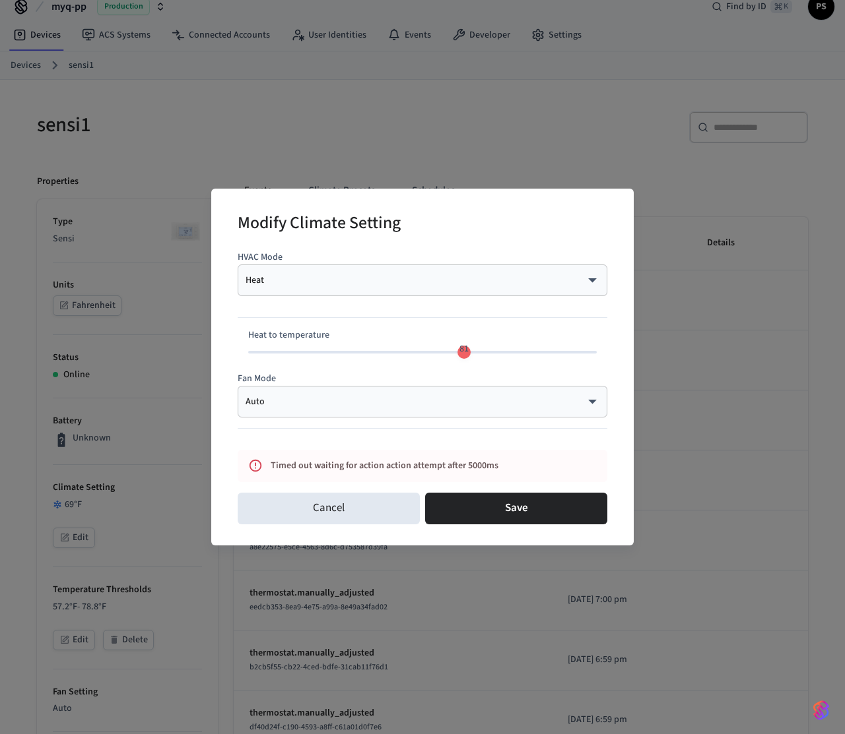
click at [160, 232] on div "Modify Climate Setting HVAC Mode Heat **** ​ Heat to temperature 81 Fan Mode Au…" at bounding box center [422, 367] width 845 height 734
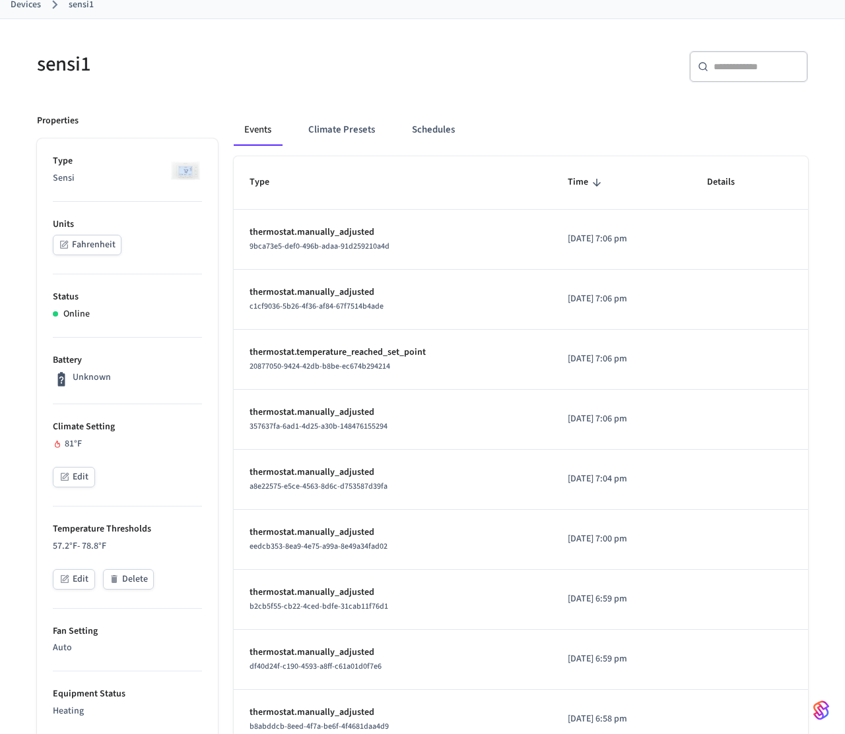
scroll to position [0, 0]
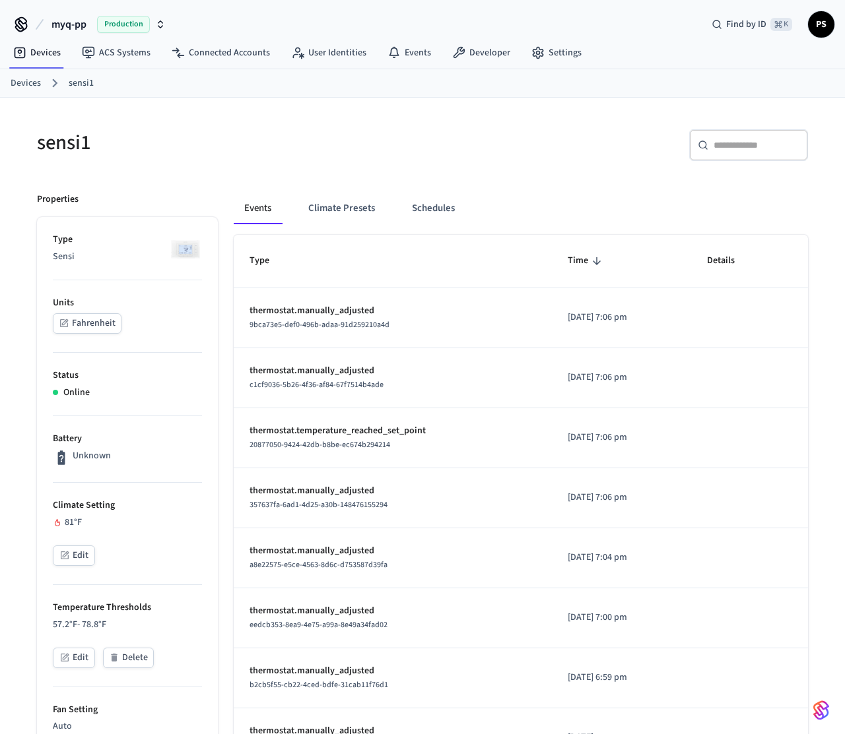
click at [84, 26] on span "myq-pp" at bounding box center [68, 24] width 35 height 16
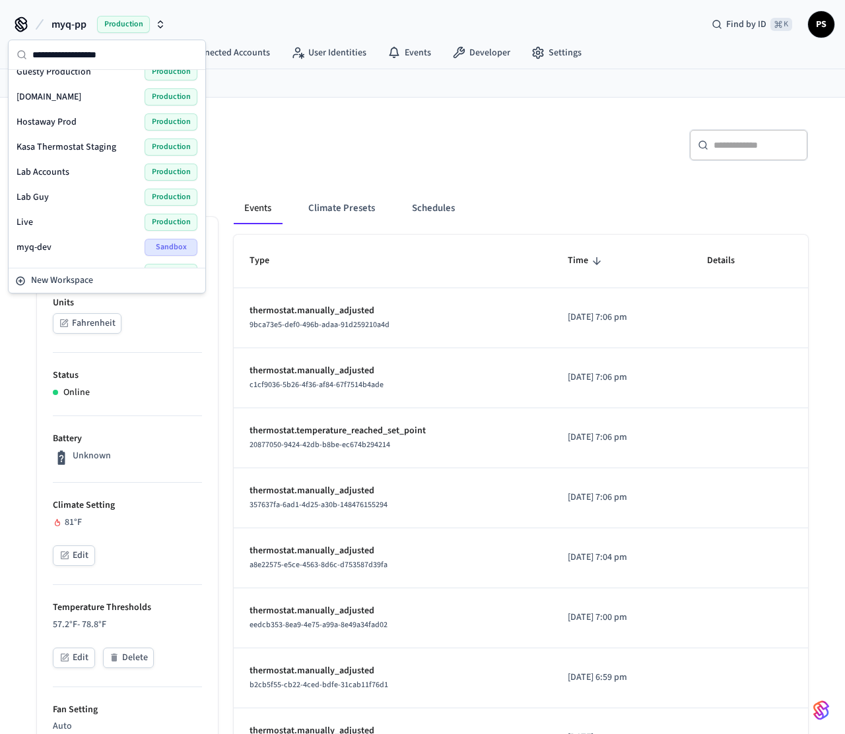
scroll to position [405, 0]
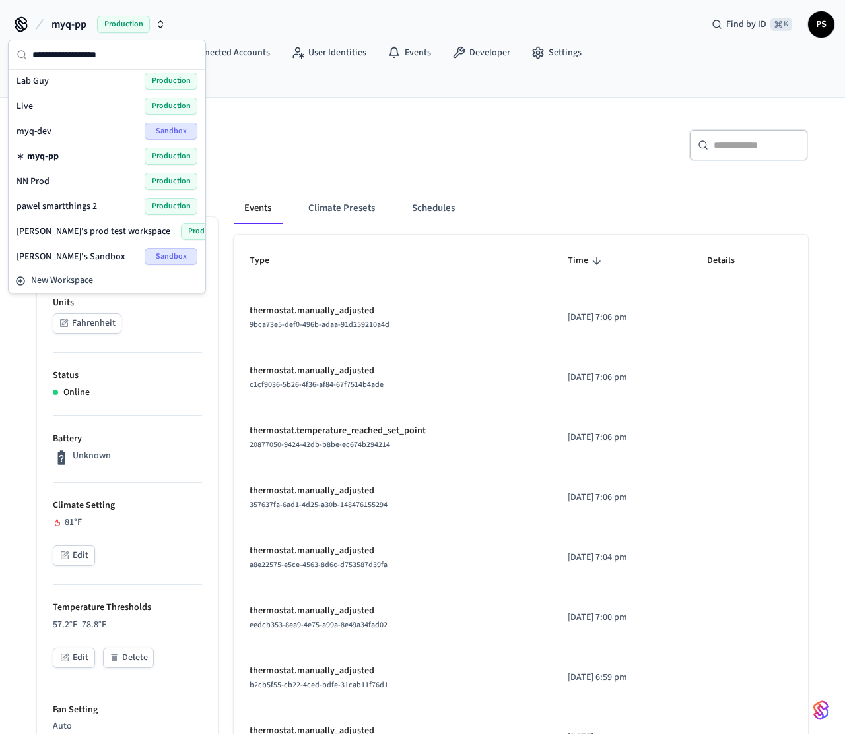
click at [489, 164] on div "​ ​" at bounding box center [618, 150] width 377 height 42
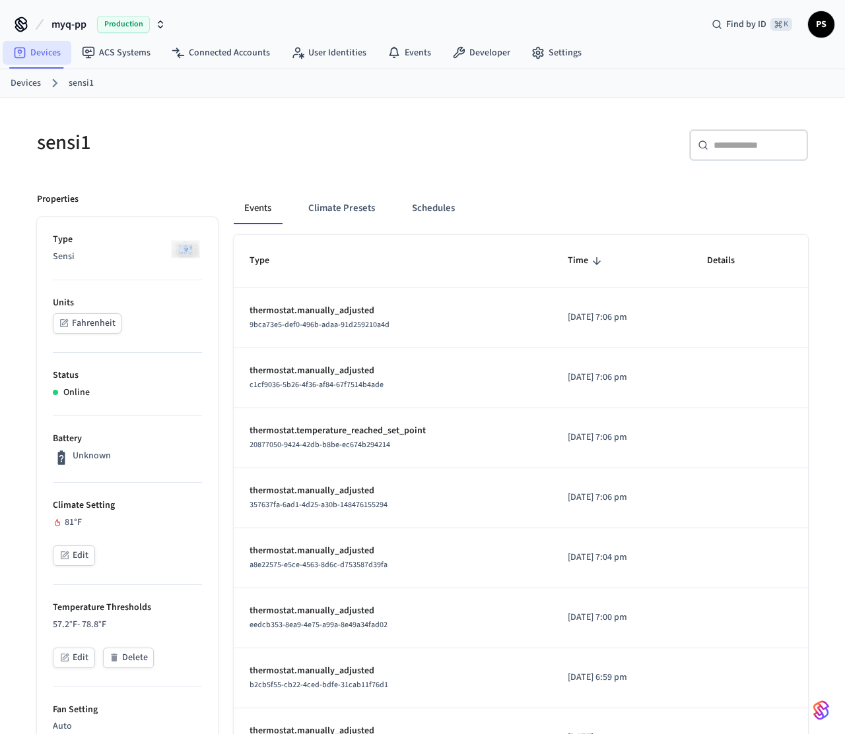
click at [34, 55] on link "Devices" at bounding box center [37, 53] width 69 height 24
